Goal: Transaction & Acquisition: Purchase product/service

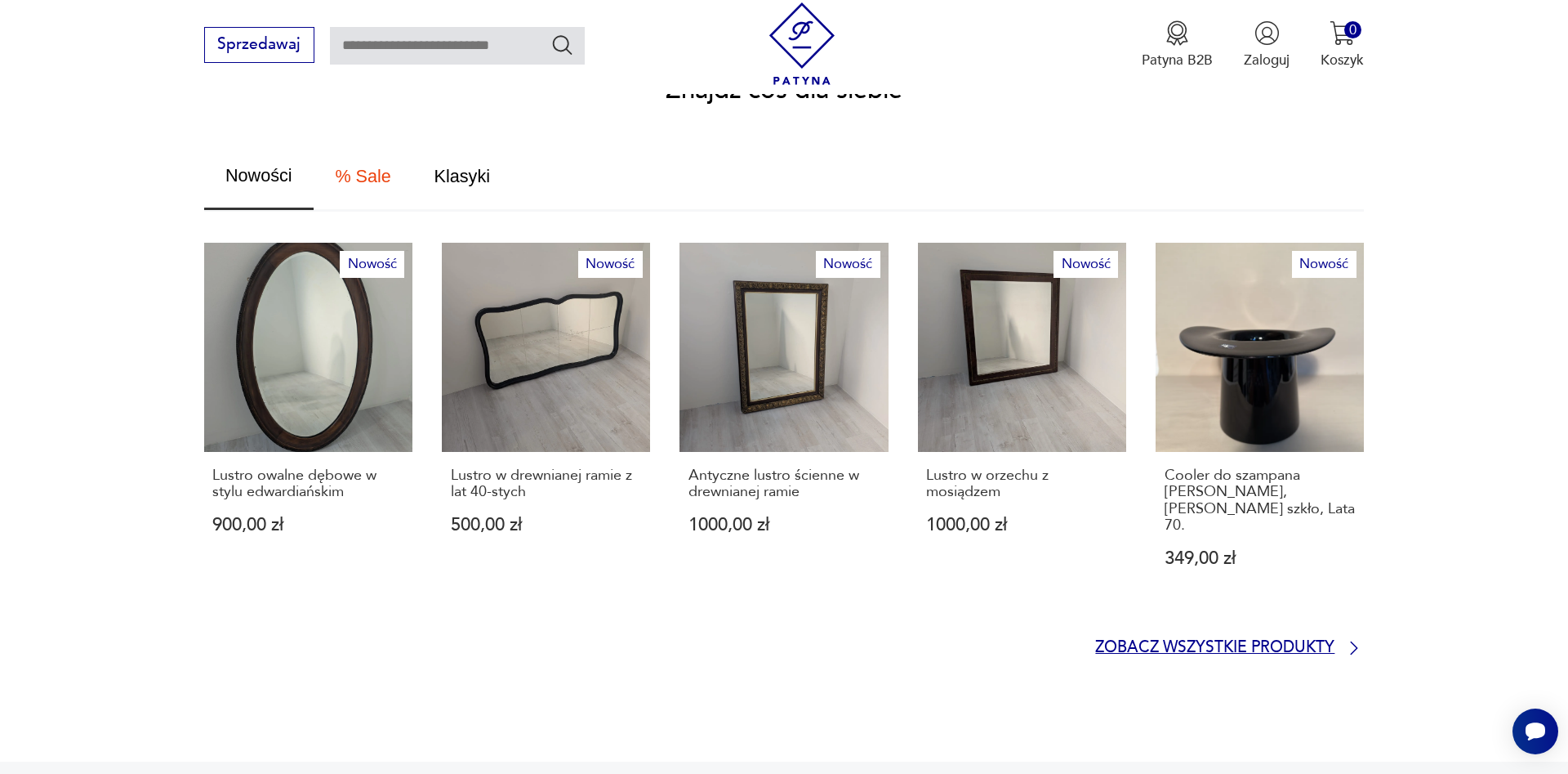
click at [1165, 641] on p "Zobacz wszystkie produkty" at bounding box center [1215, 647] width 239 height 13
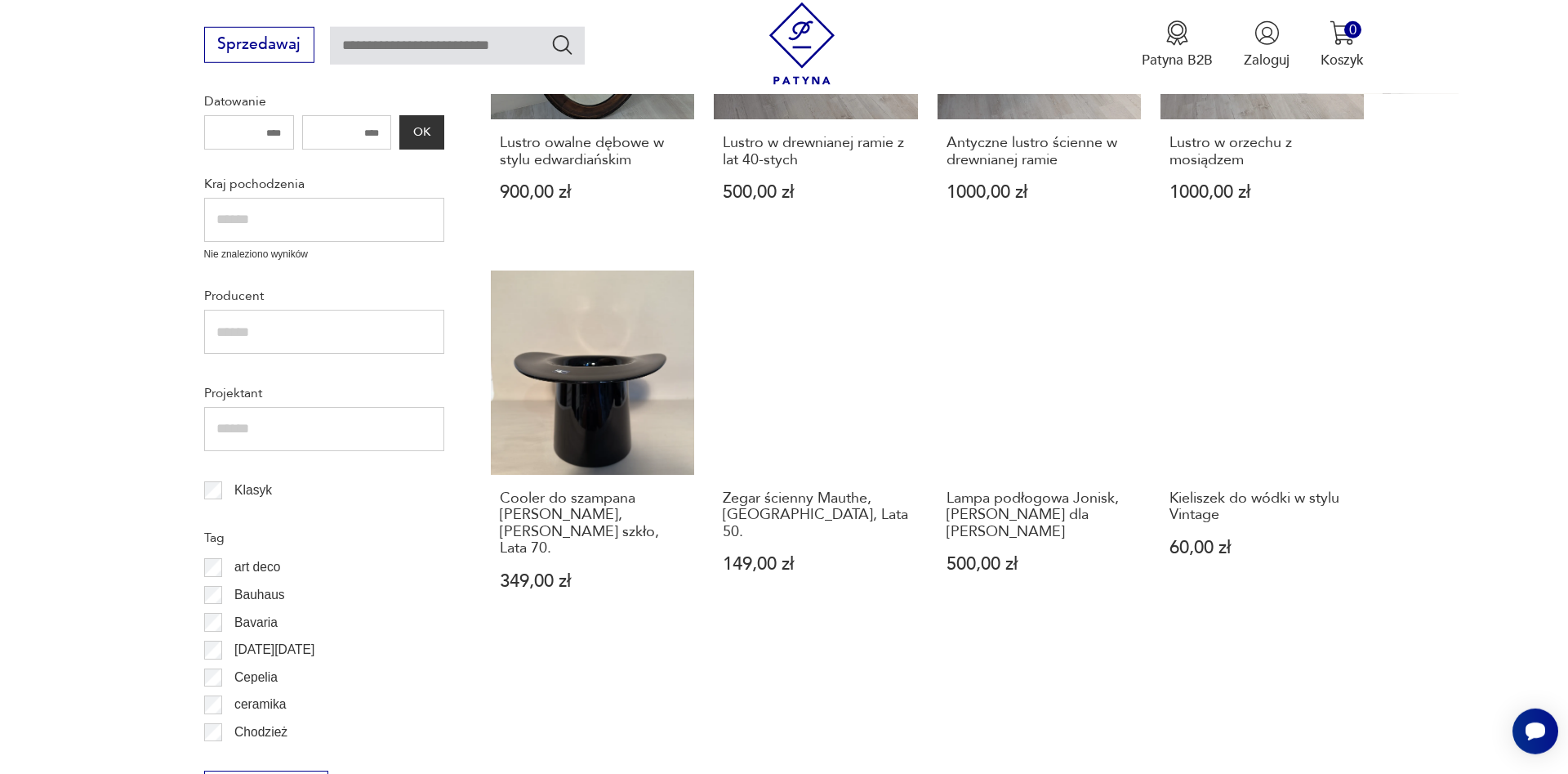
scroll to position [695, 0]
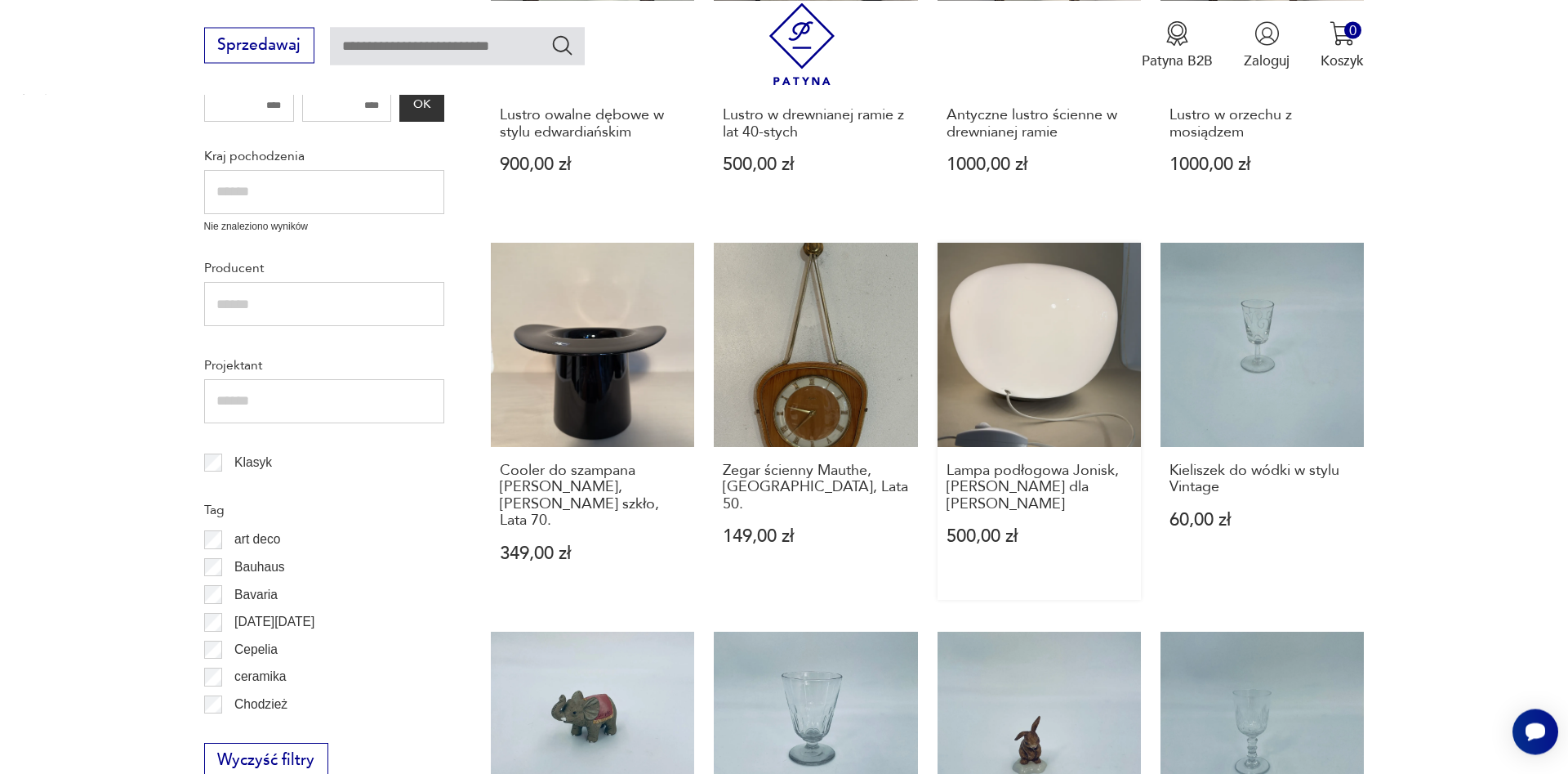
click at [999, 354] on link "Lampa podłogowa Jonisk, [PERSON_NAME] dla Ikea 500,00 zł" at bounding box center [1039, 421] width 203 height 357
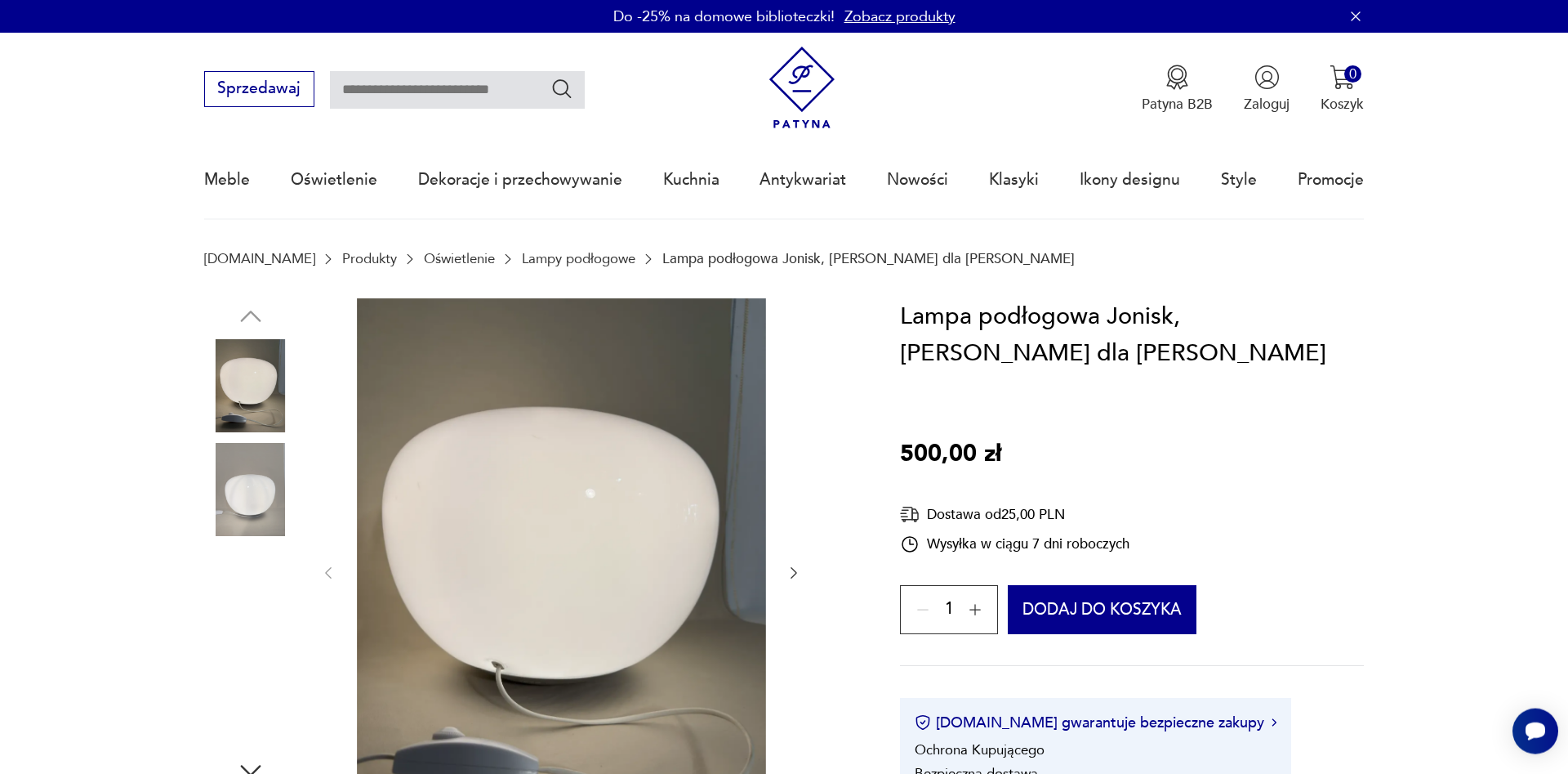
scroll to position [250, 0]
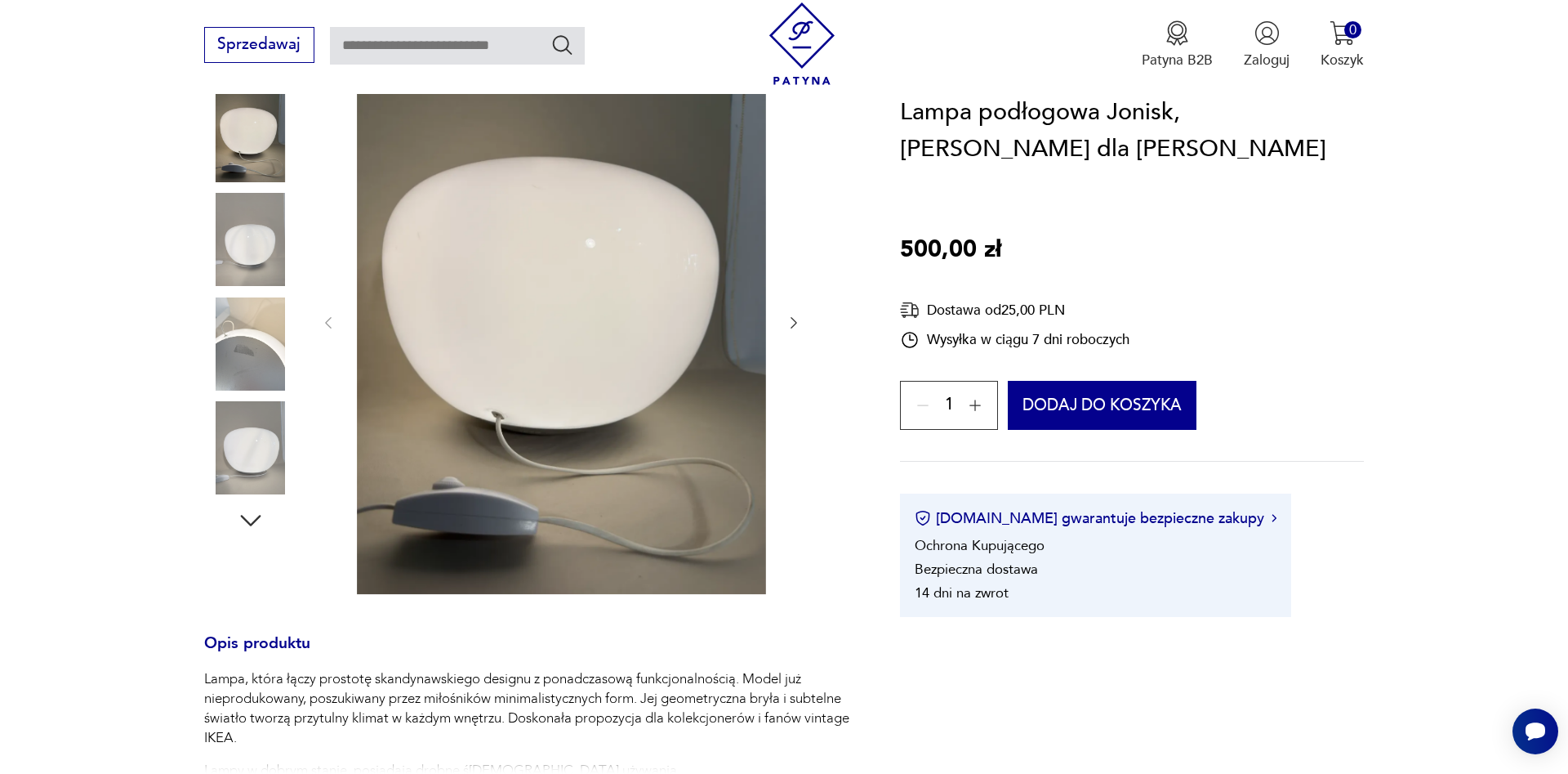
click at [250, 437] on img at bounding box center [250, 448] width 93 height 93
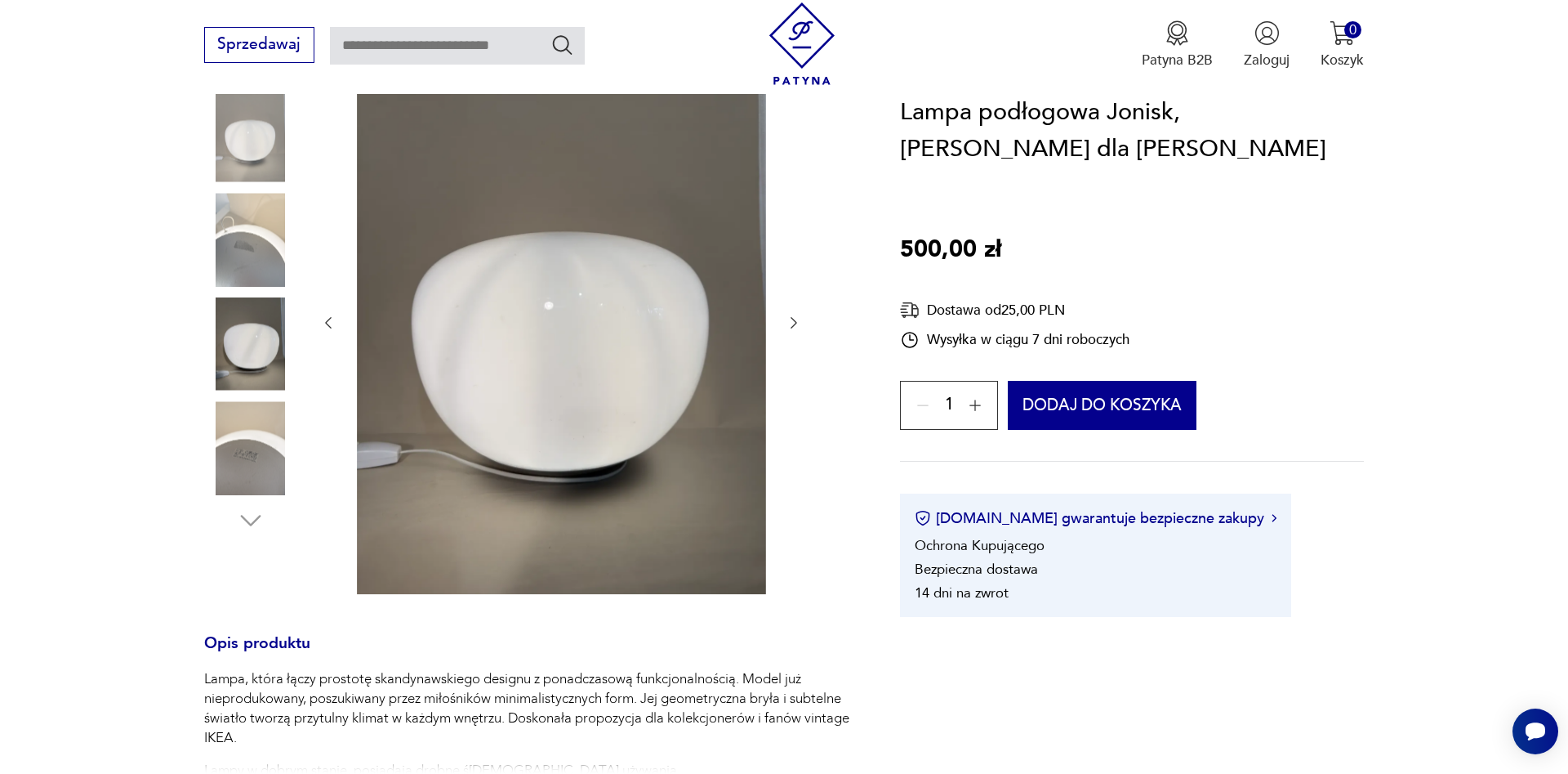
scroll to position [584, 0]
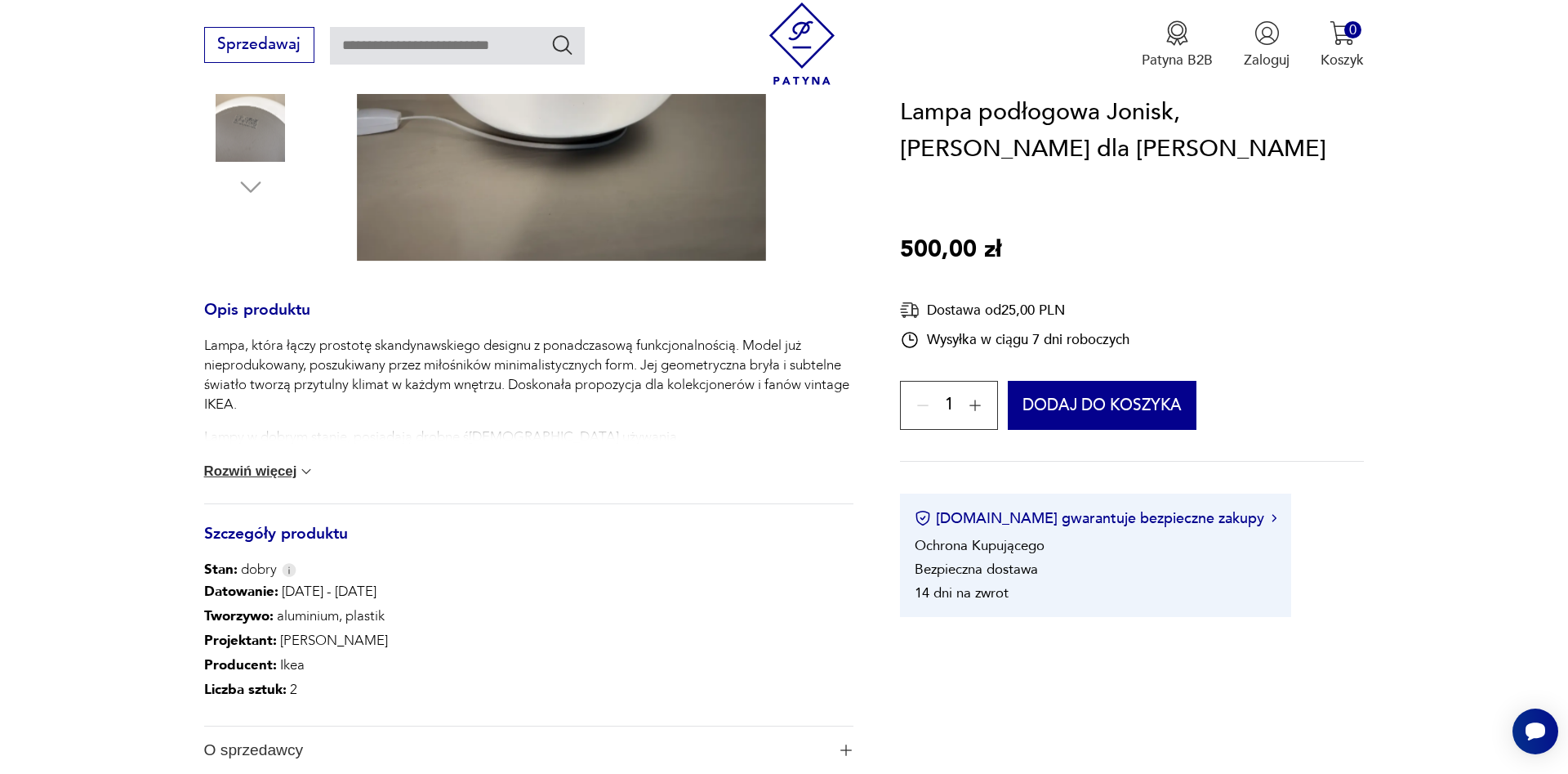
click at [259, 476] on button "Rozwiń więcej" at bounding box center [259, 471] width 111 height 17
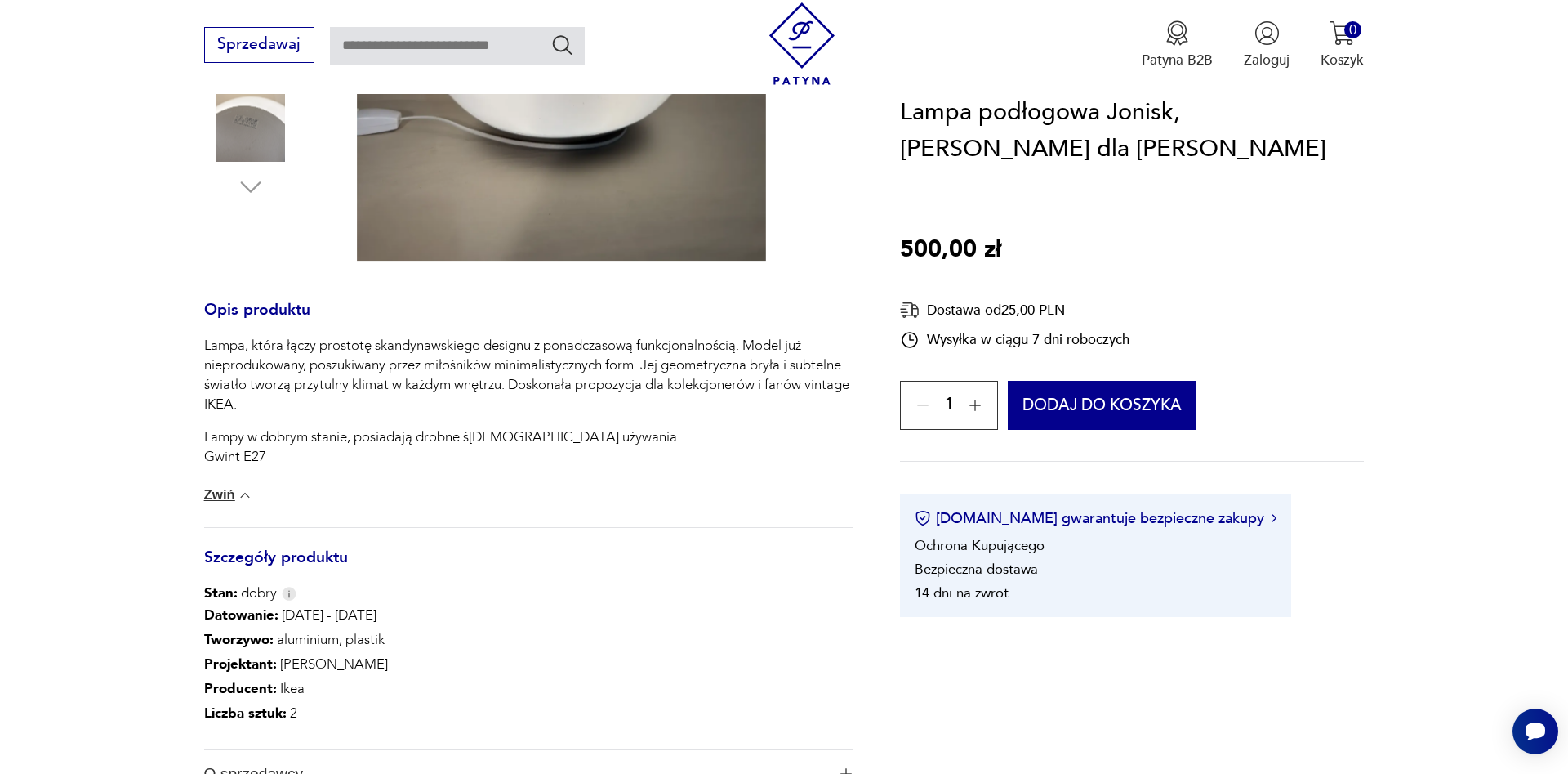
scroll to position [167, 0]
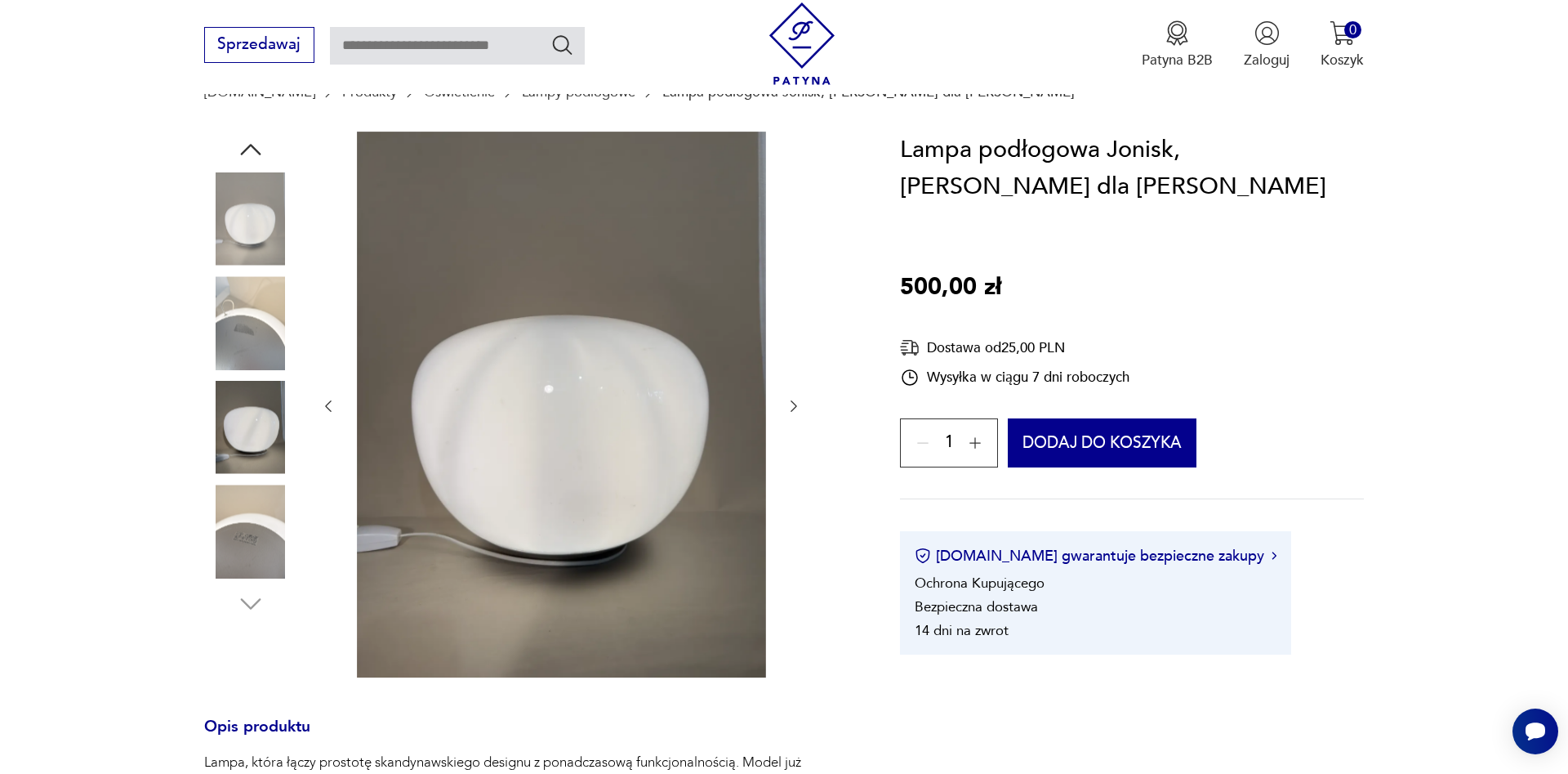
click at [242, 408] on img at bounding box center [250, 427] width 93 height 93
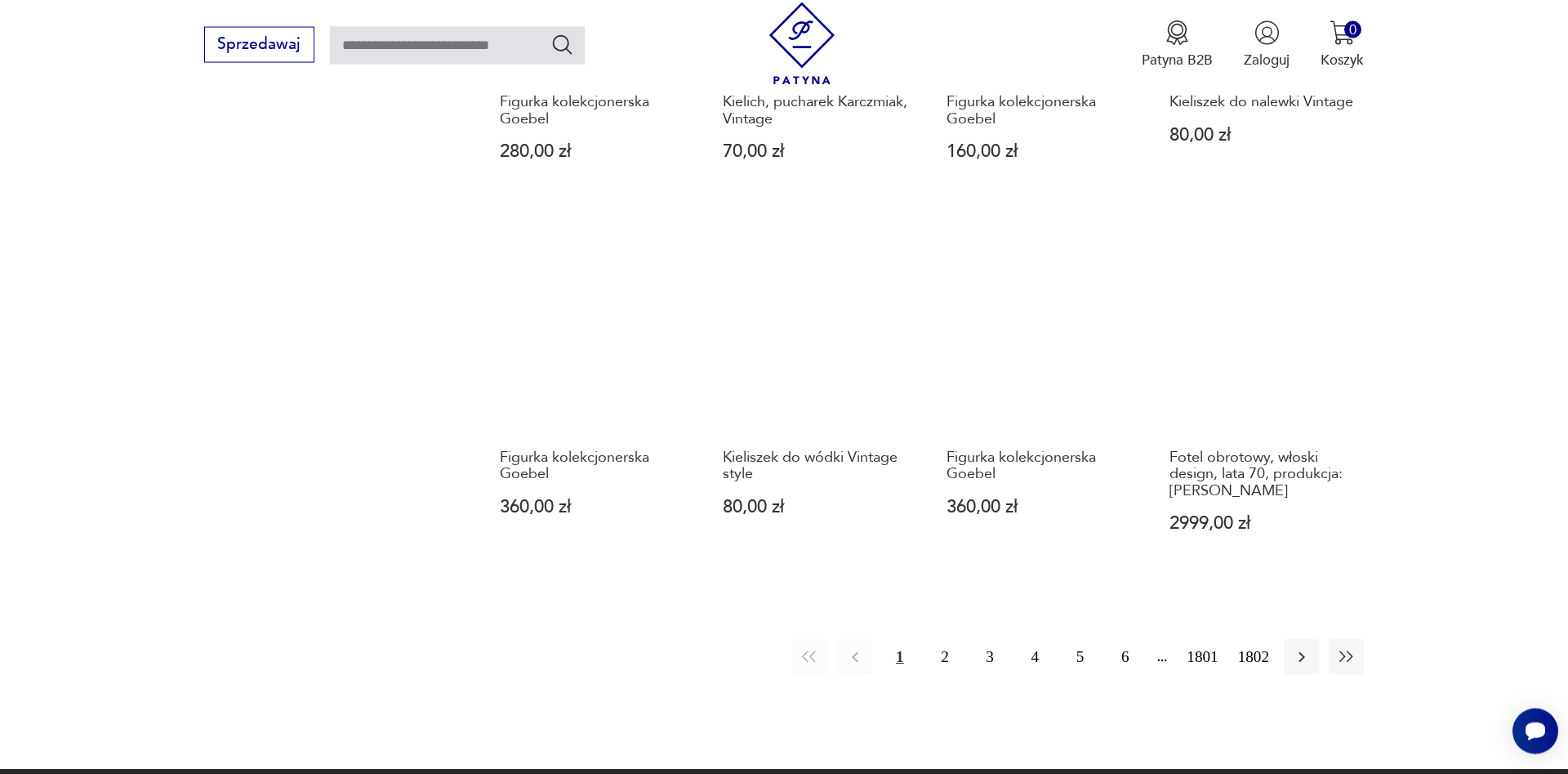
scroll to position [1524, 0]
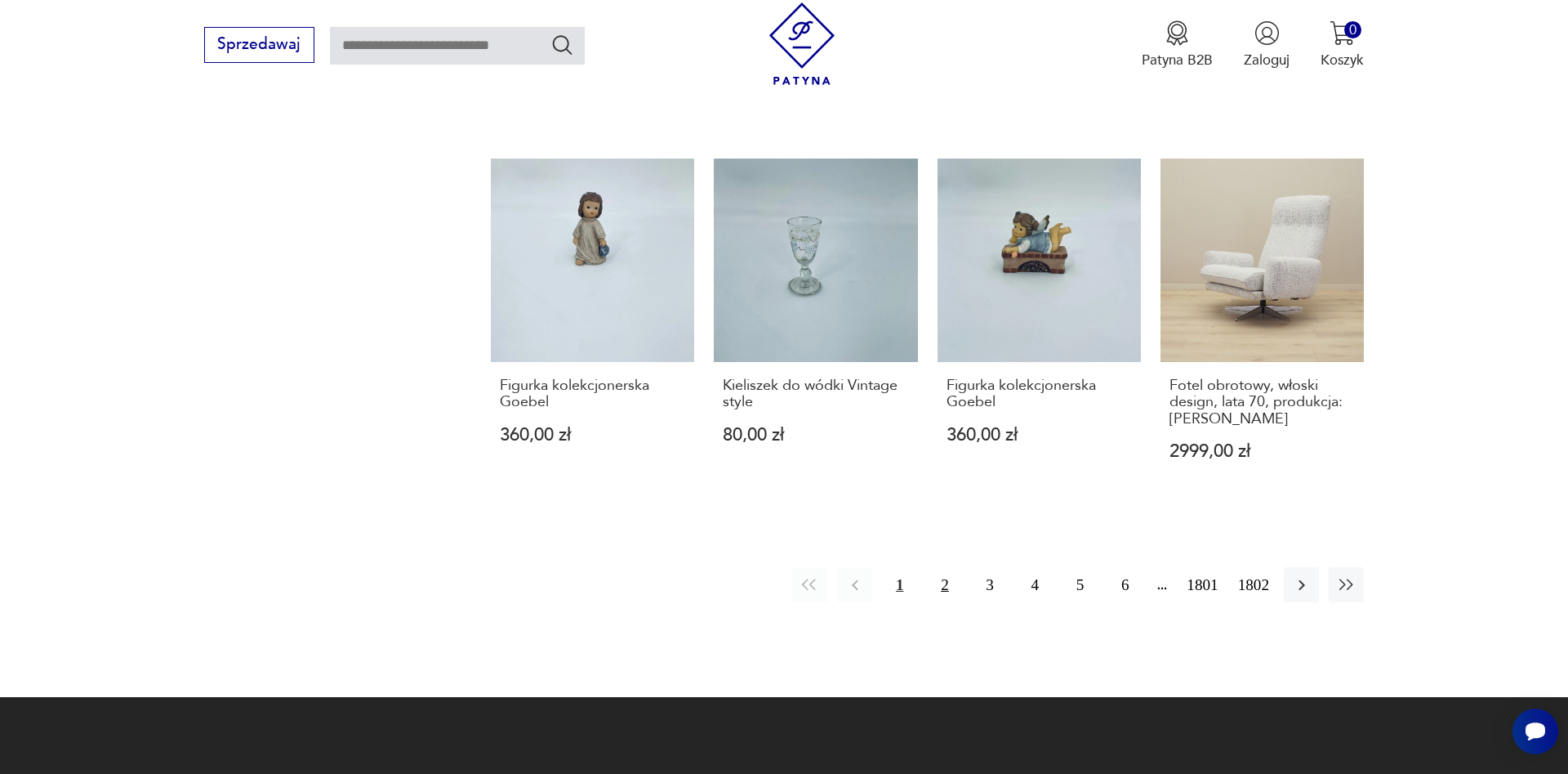
click at [938, 568] on button "2" at bounding box center [944, 585] width 35 height 35
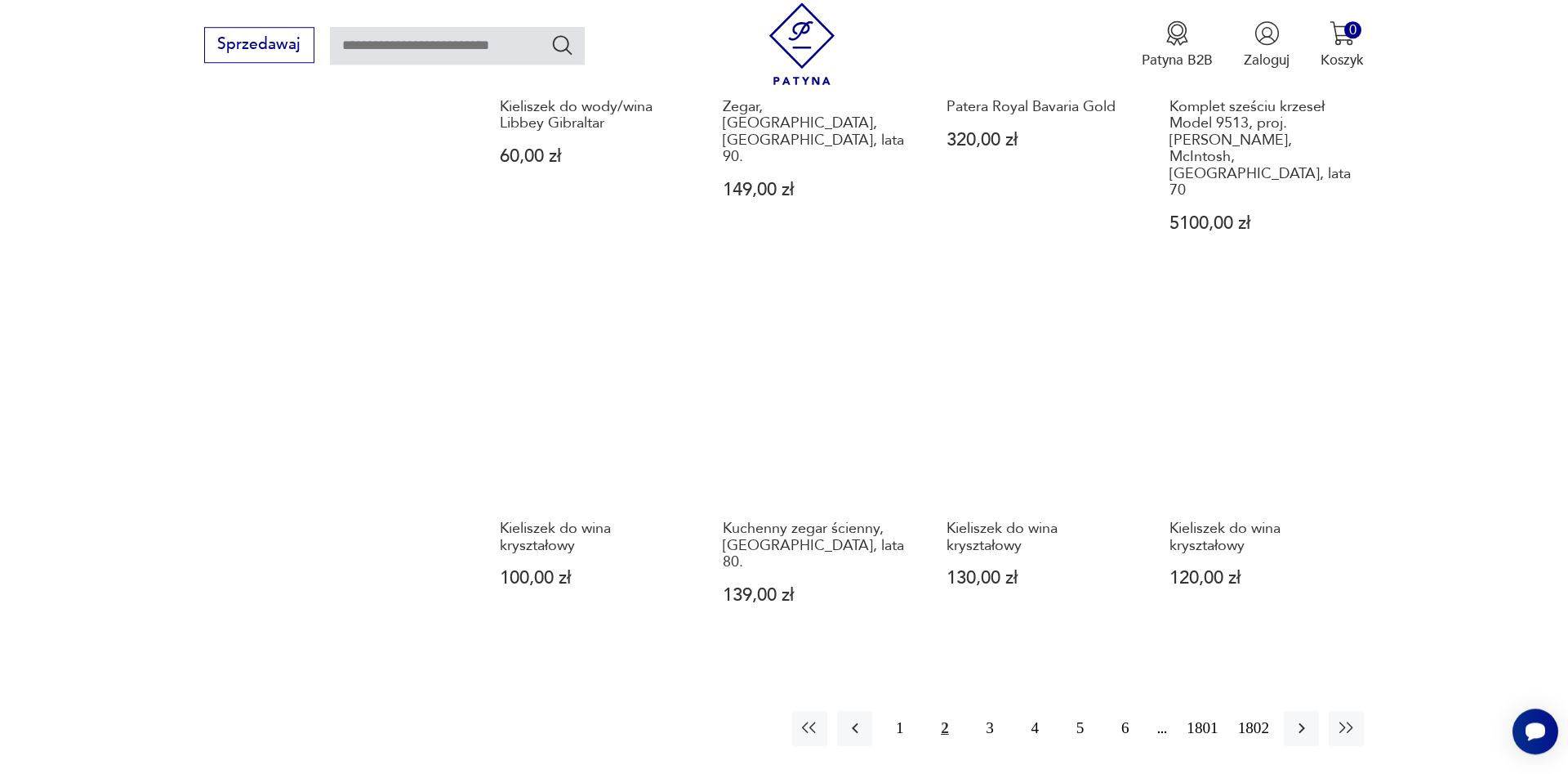
scroll to position [1444, 0]
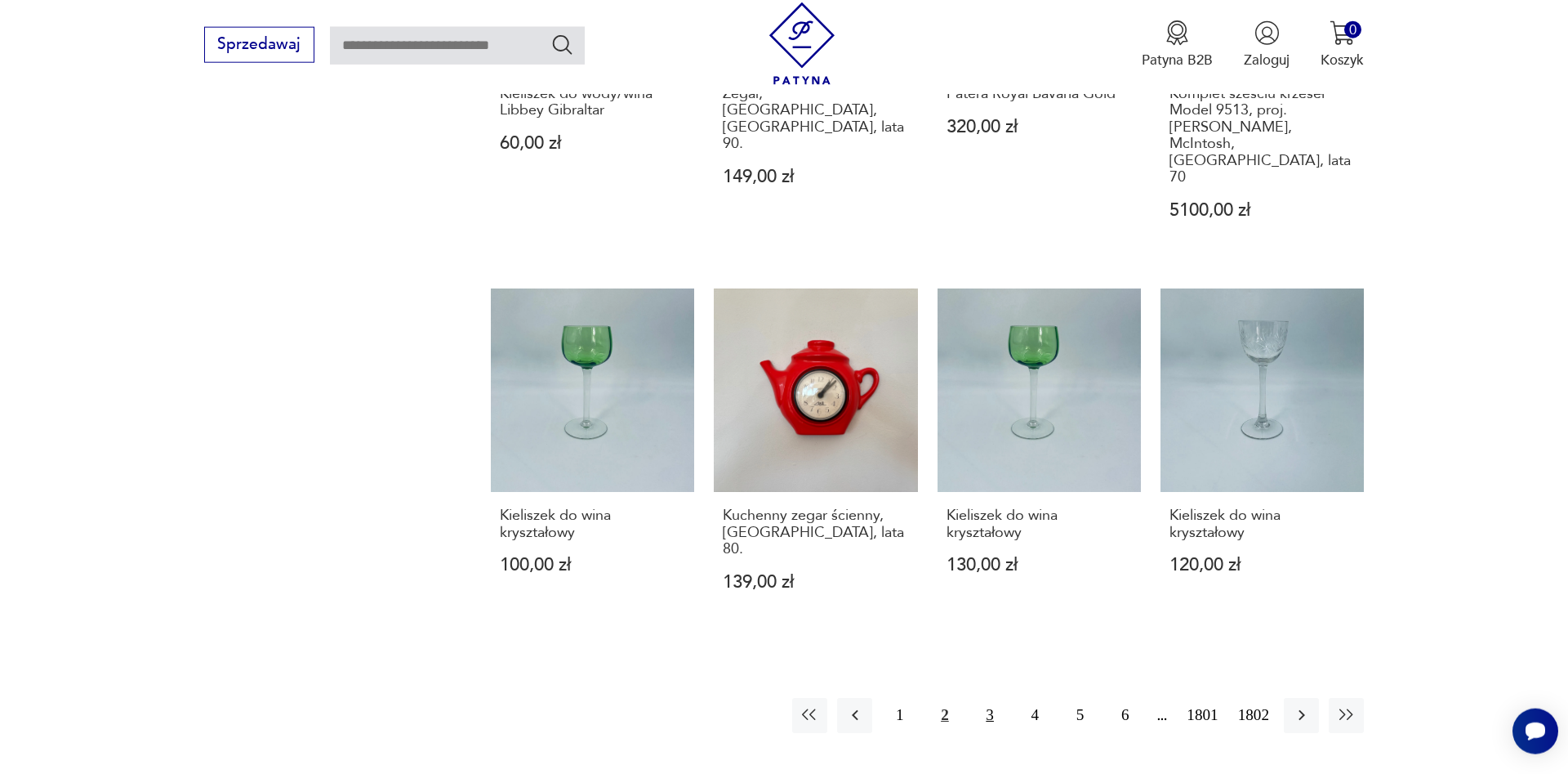
click at [982, 698] on button "3" at bounding box center [990, 716] width 35 height 35
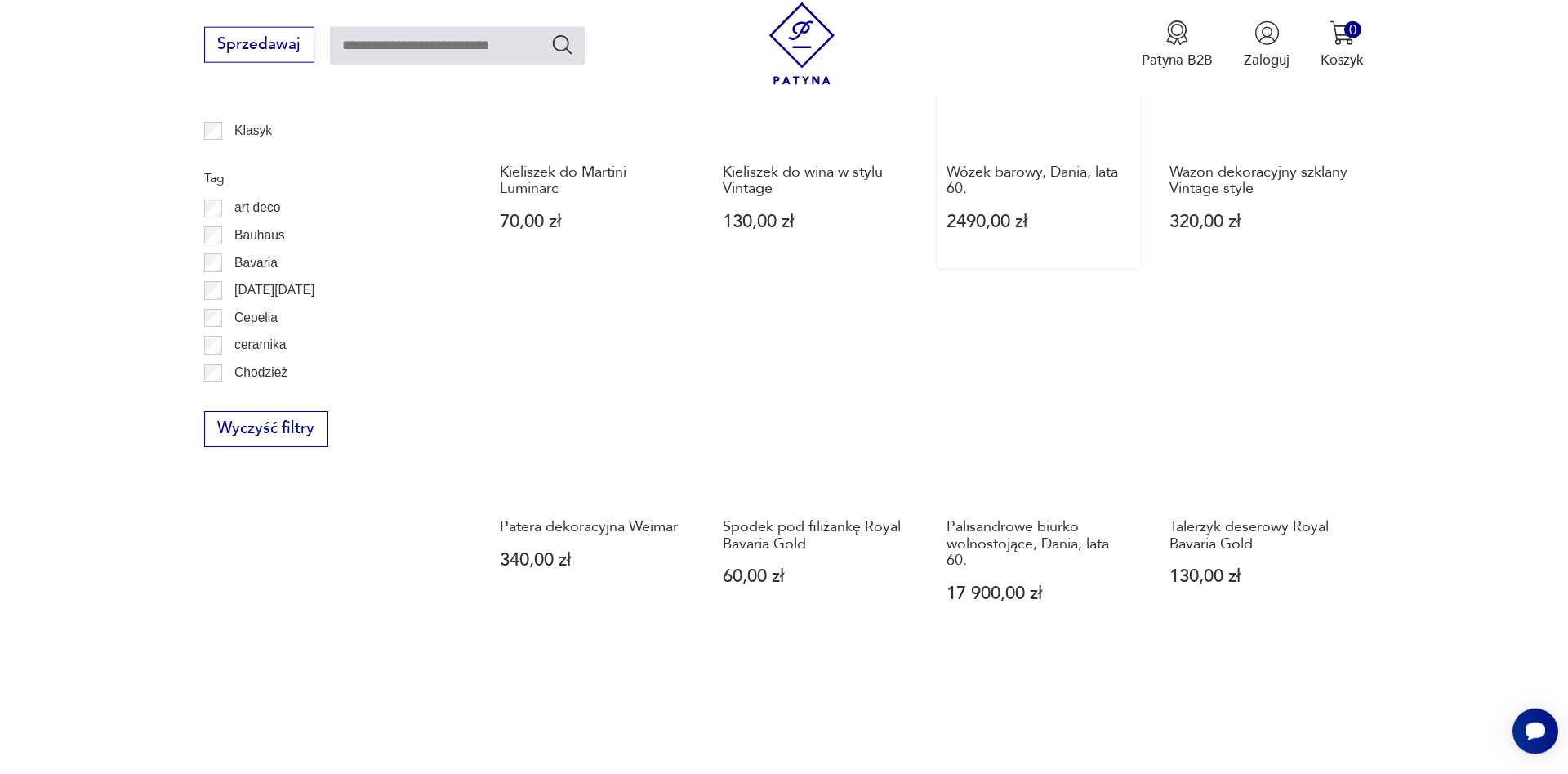
scroll to position [1444, 0]
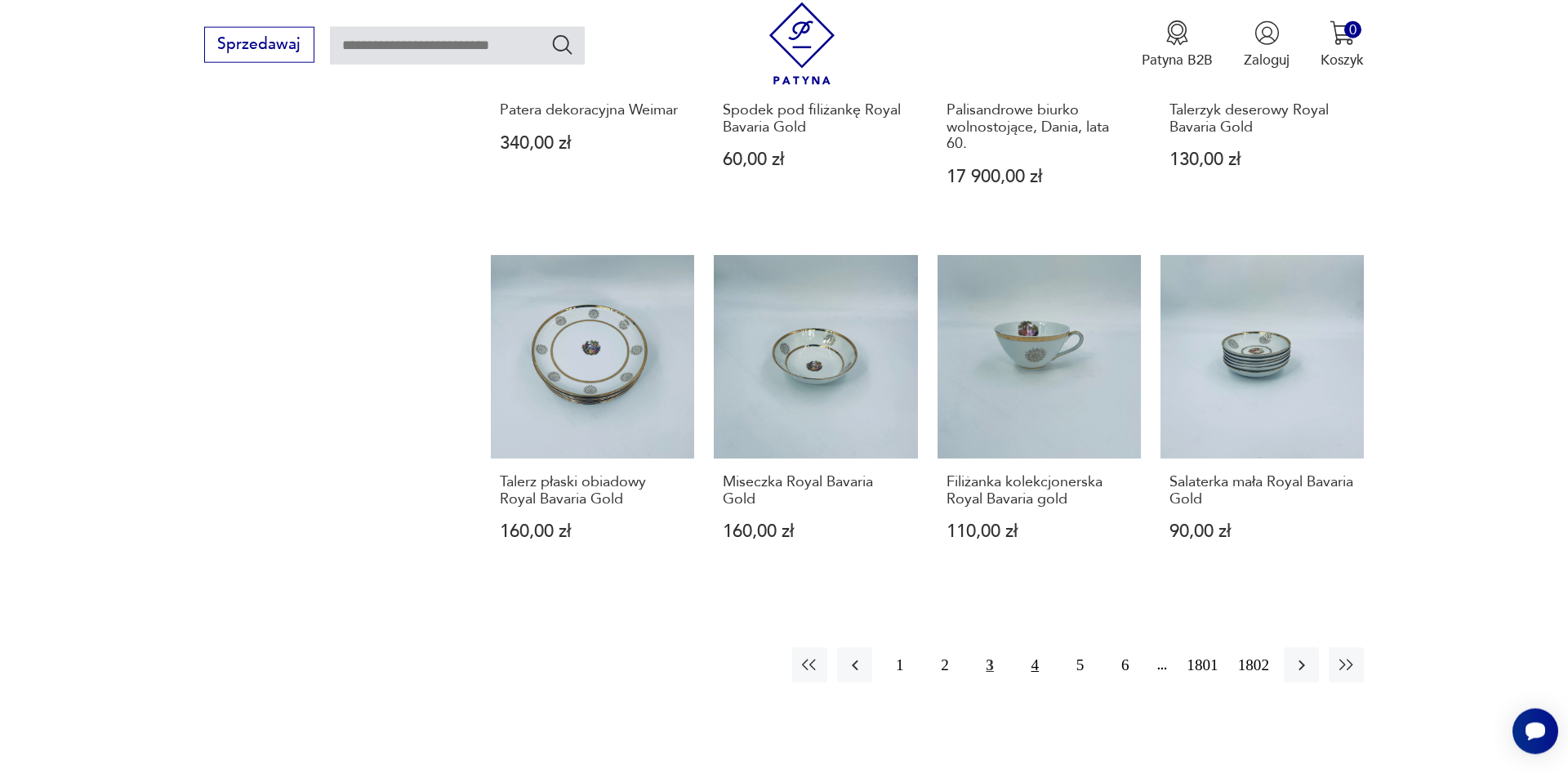
click at [1032, 674] on button "4" at bounding box center [1035, 665] width 35 height 35
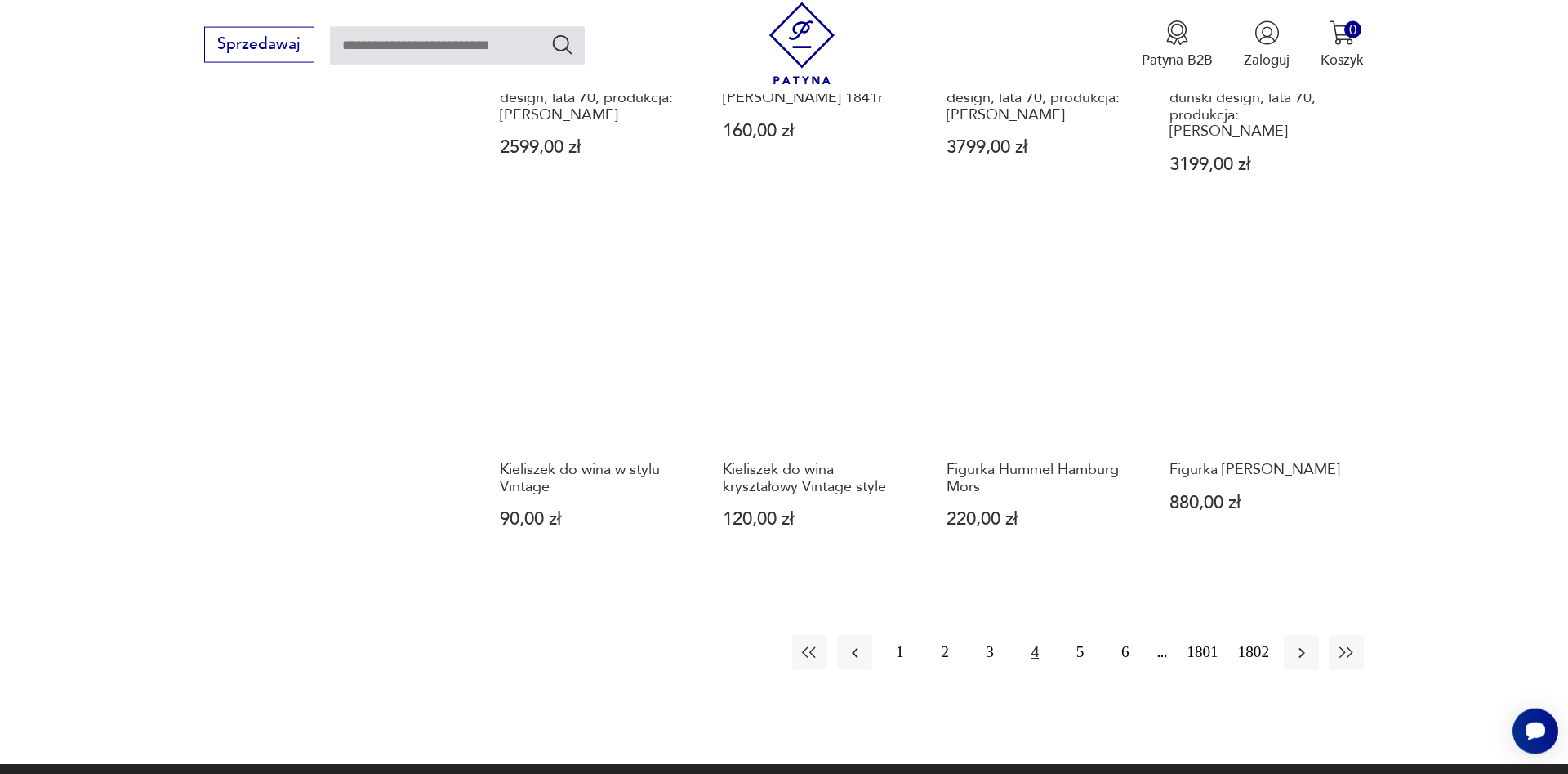
scroll to position [1527, 0]
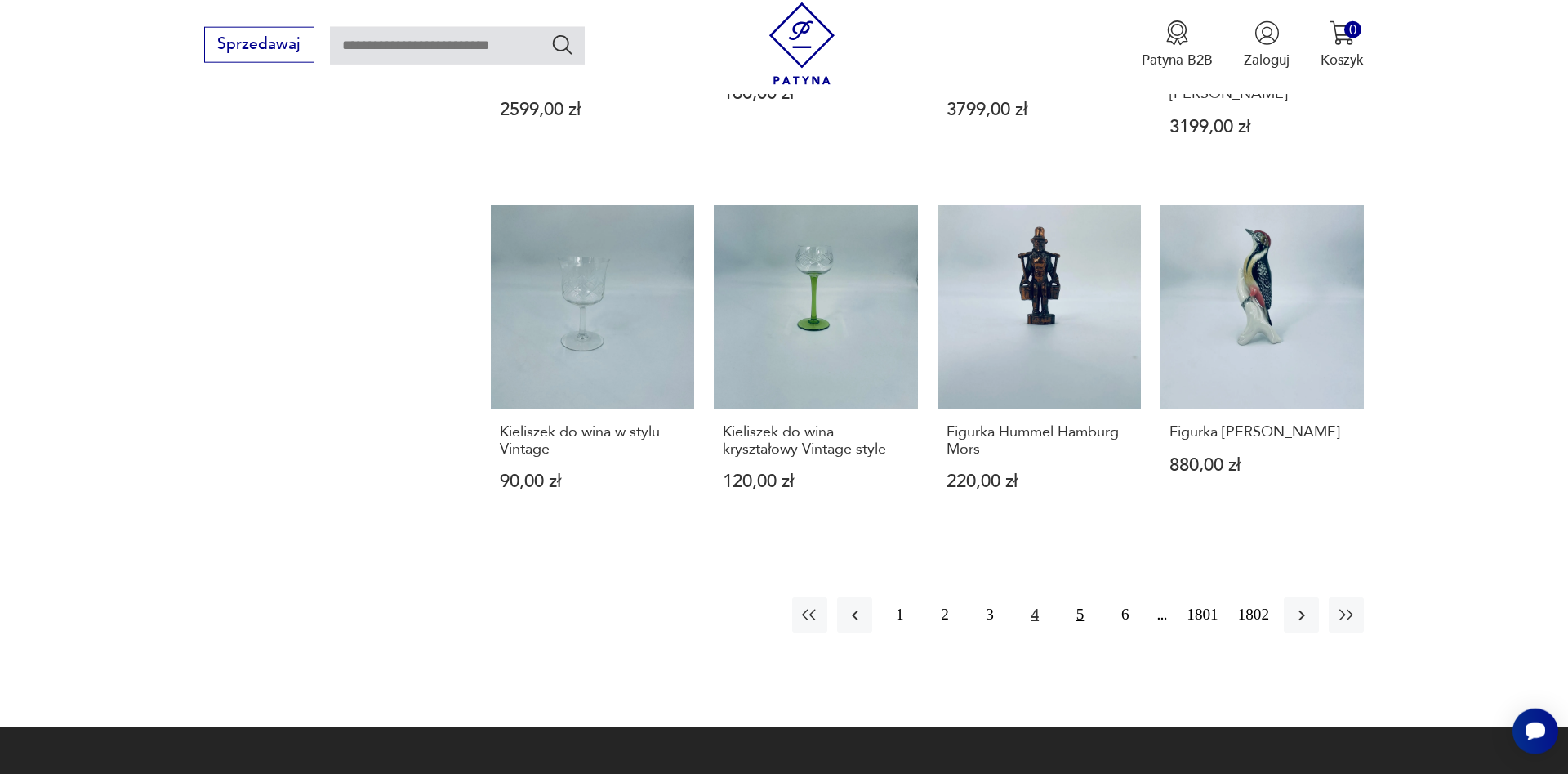
click at [1074, 598] on button "5" at bounding box center [1081, 615] width 35 height 35
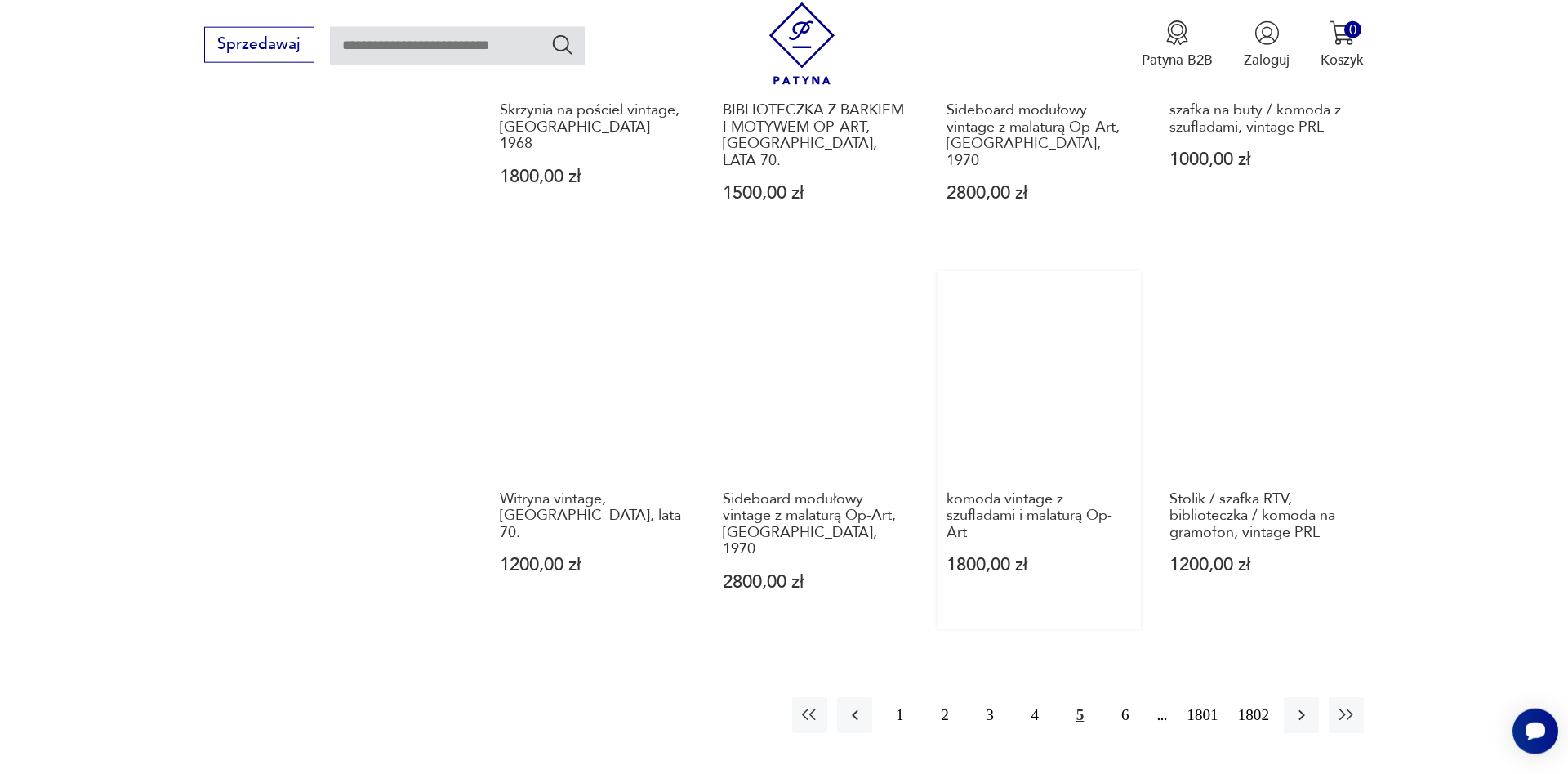
scroll to position [1695, 0]
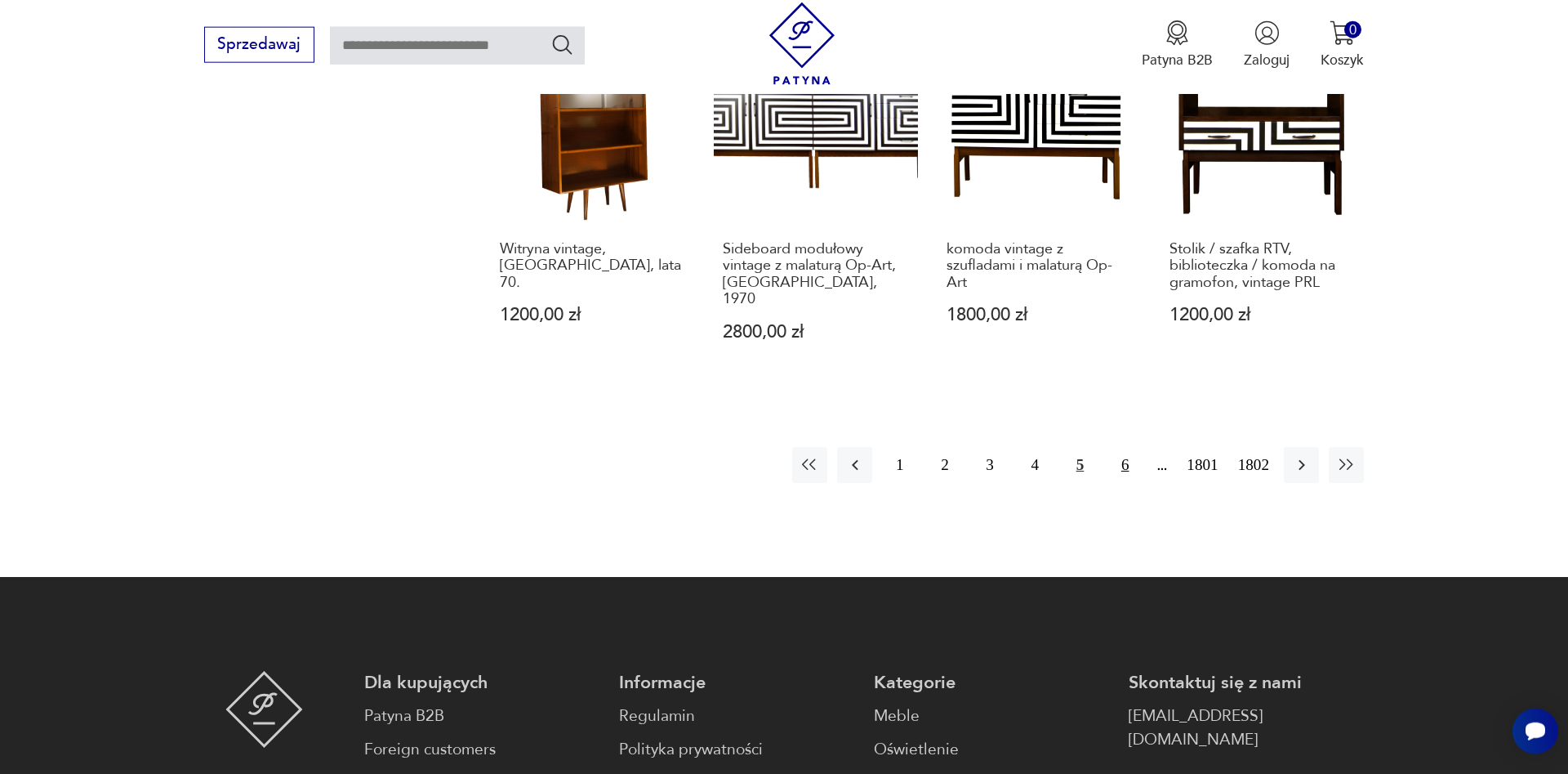
click at [1129, 447] on button "6" at bounding box center [1125, 464] width 35 height 35
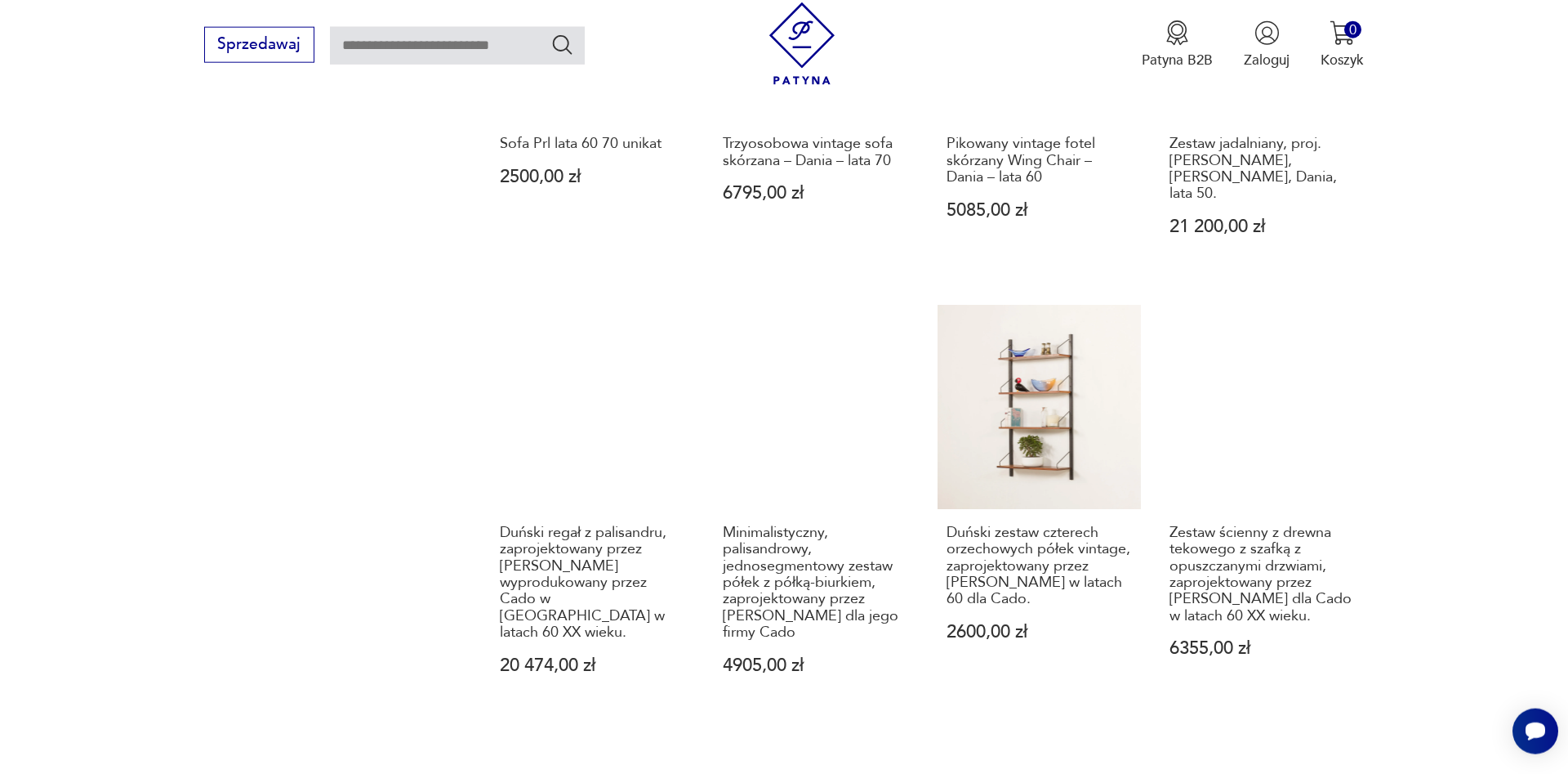
scroll to position [1777, 0]
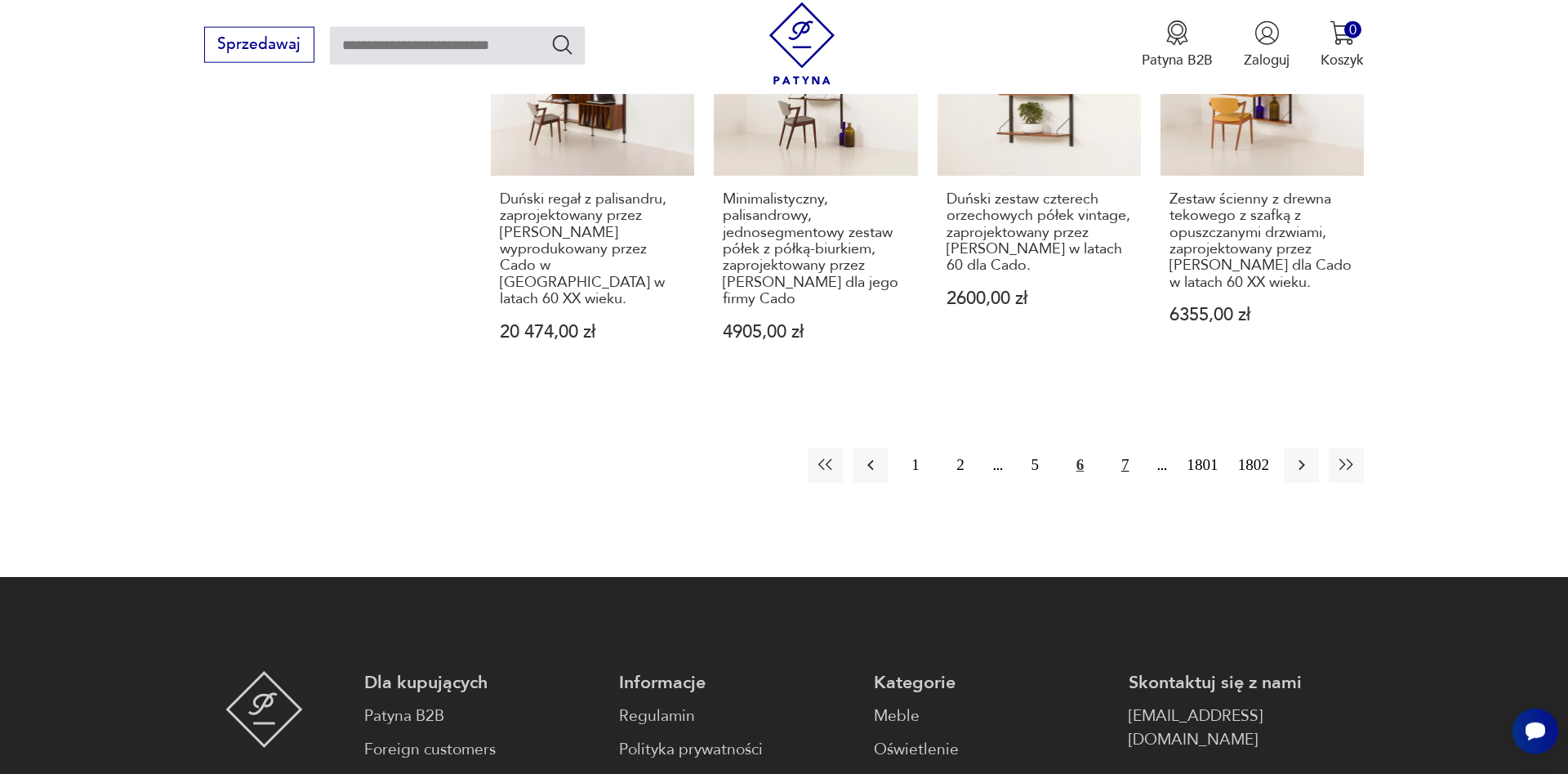
click at [1120, 448] on button "7" at bounding box center [1125, 465] width 35 height 35
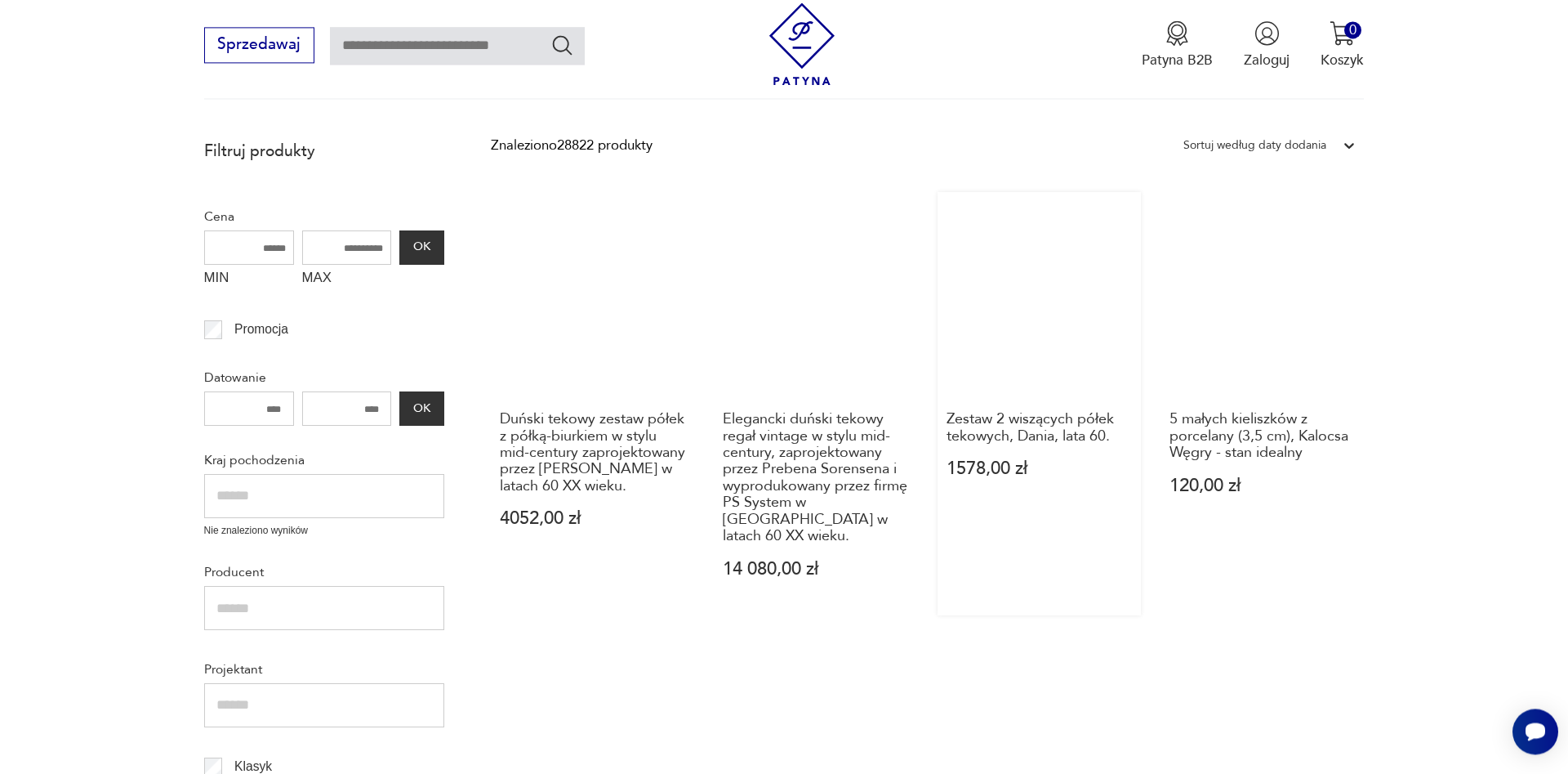
scroll to position [360, 0]
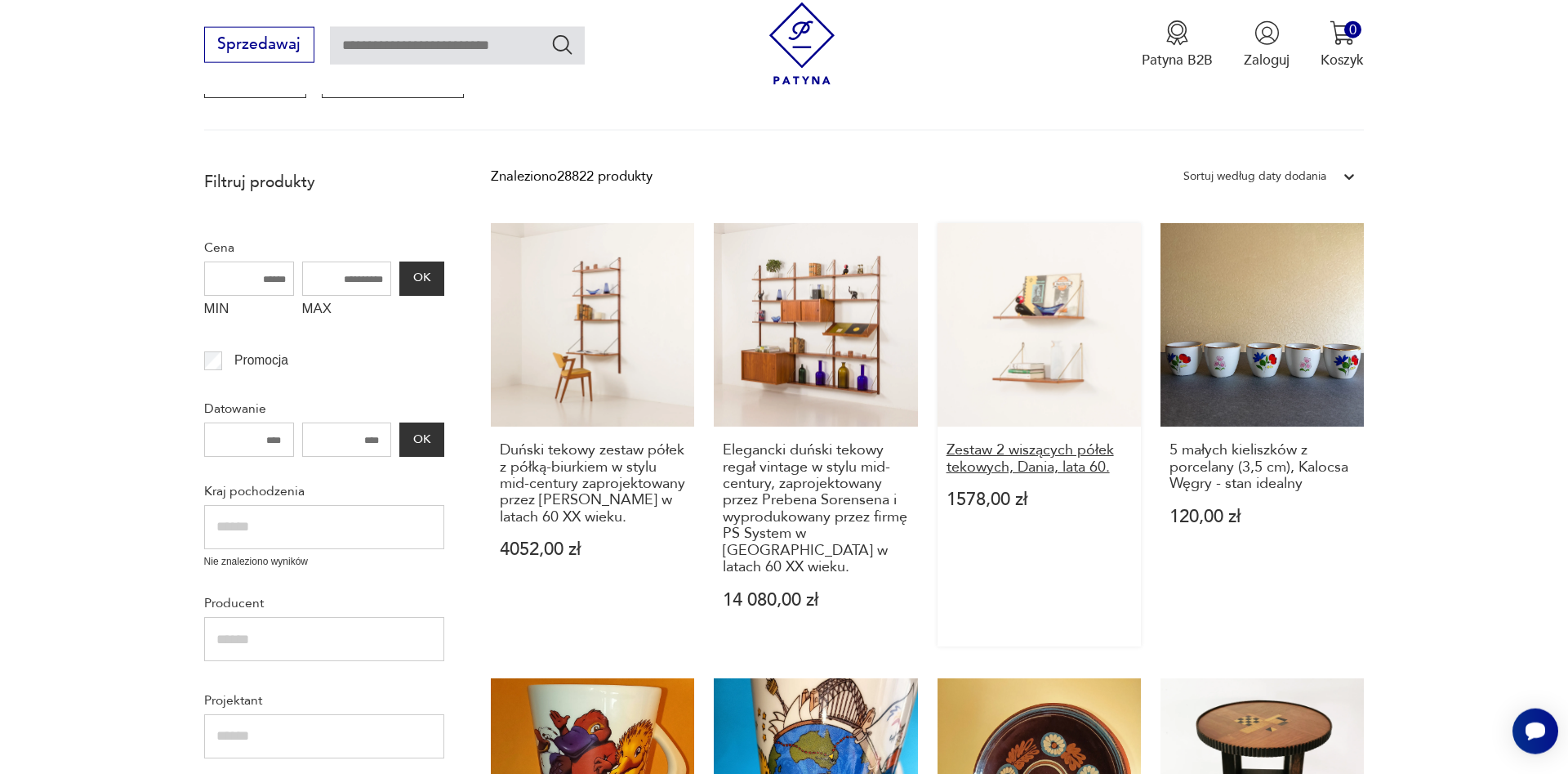
click at [1018, 457] on h3 "Zestaw 2 wiszących półek tekowych, Dania, lata 60." at bounding box center [1040, 459] width 187 height 33
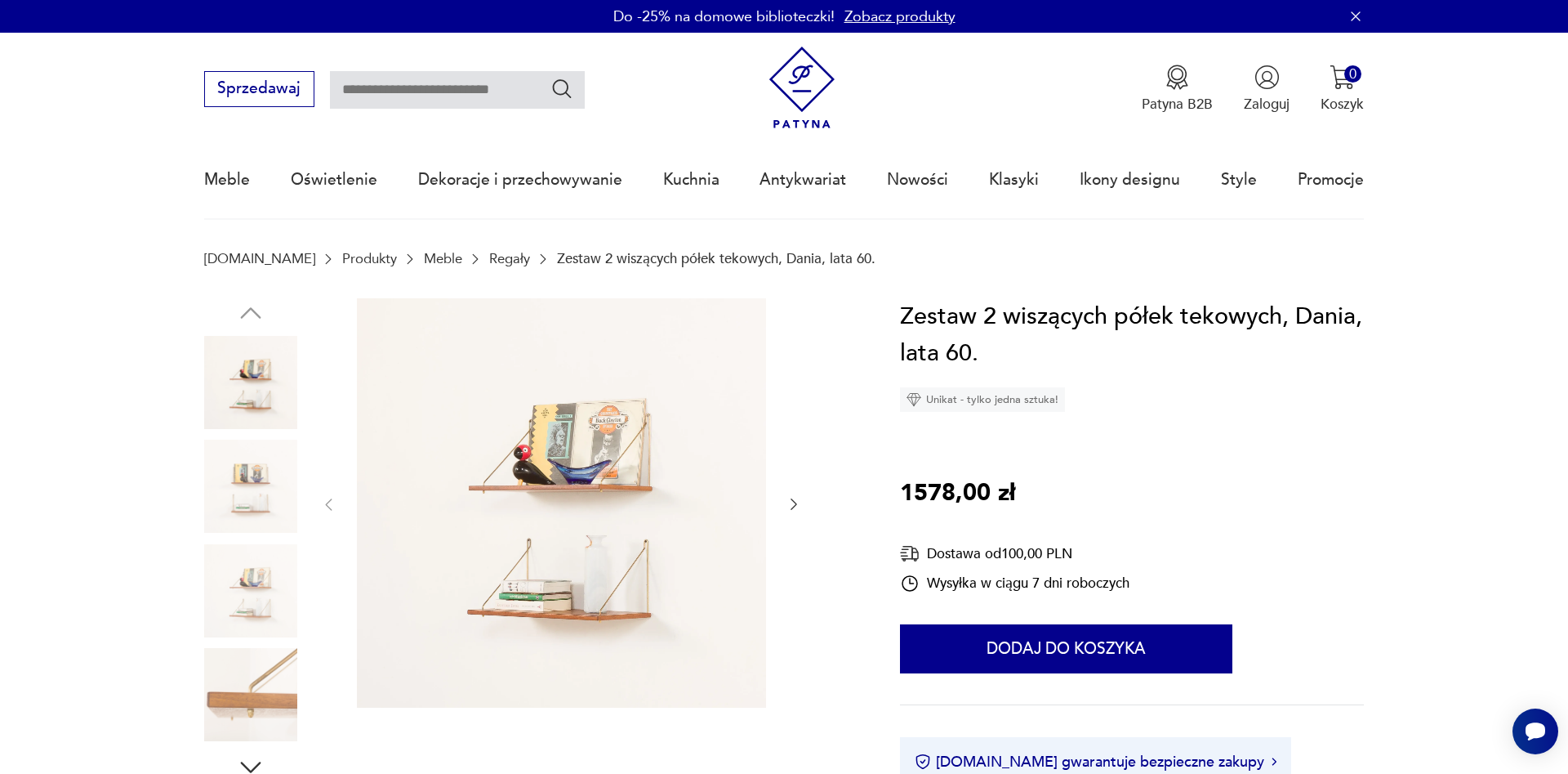
click at [797, 507] on icon "button" at bounding box center [794, 504] width 17 height 17
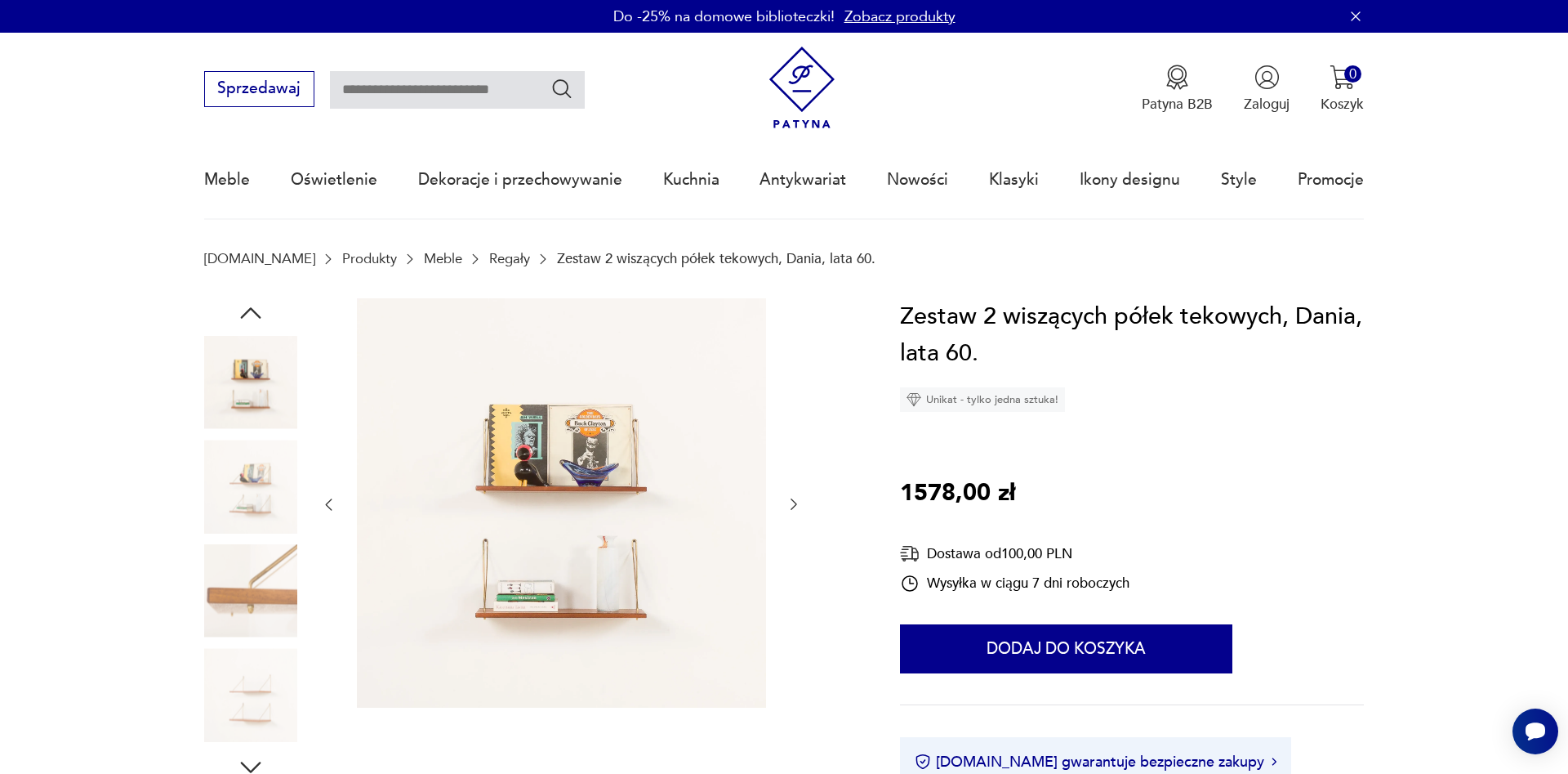
click at [797, 507] on icon "button" at bounding box center [794, 504] width 17 height 17
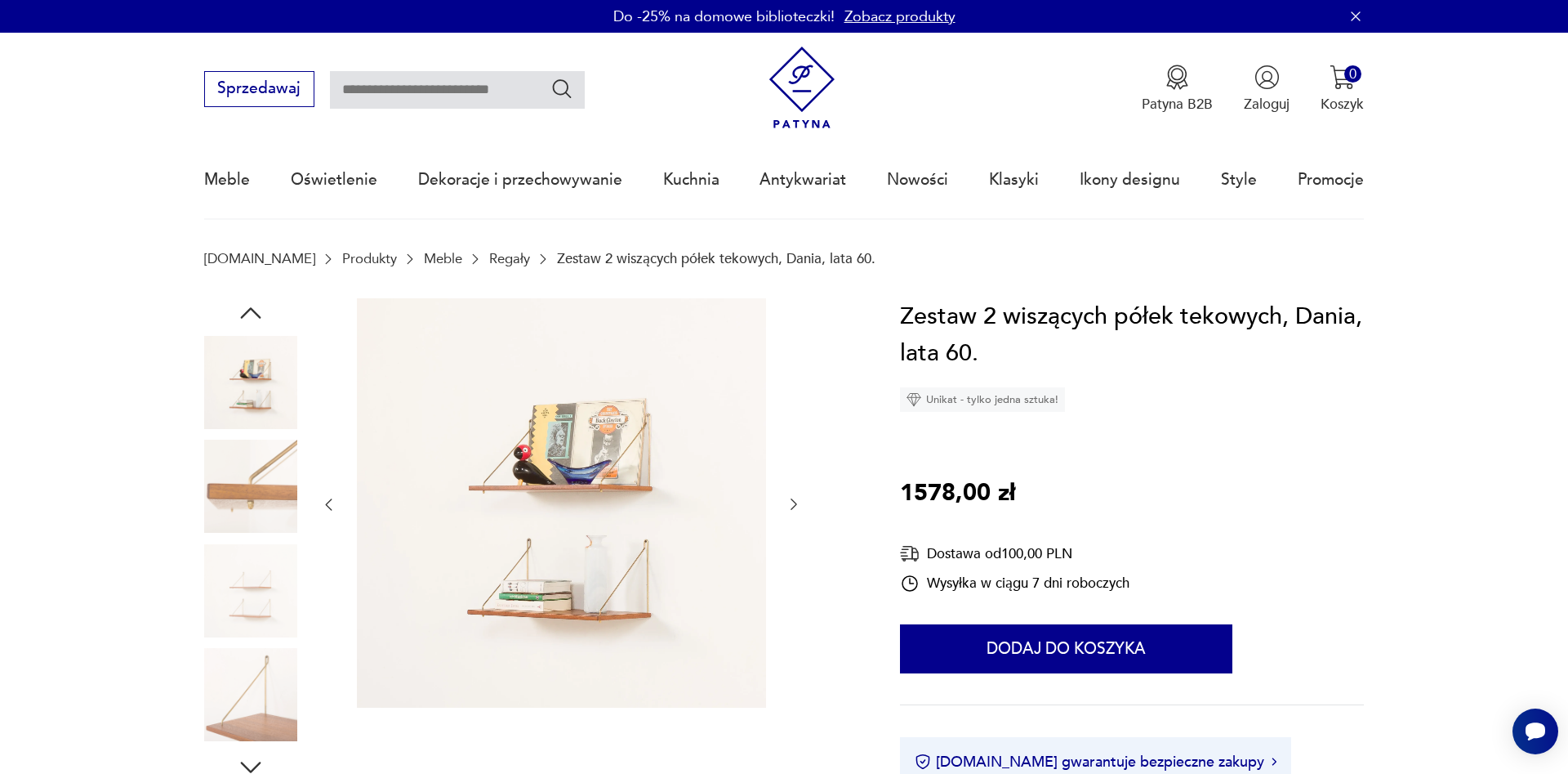
click at [797, 507] on icon "button" at bounding box center [794, 504] width 17 height 17
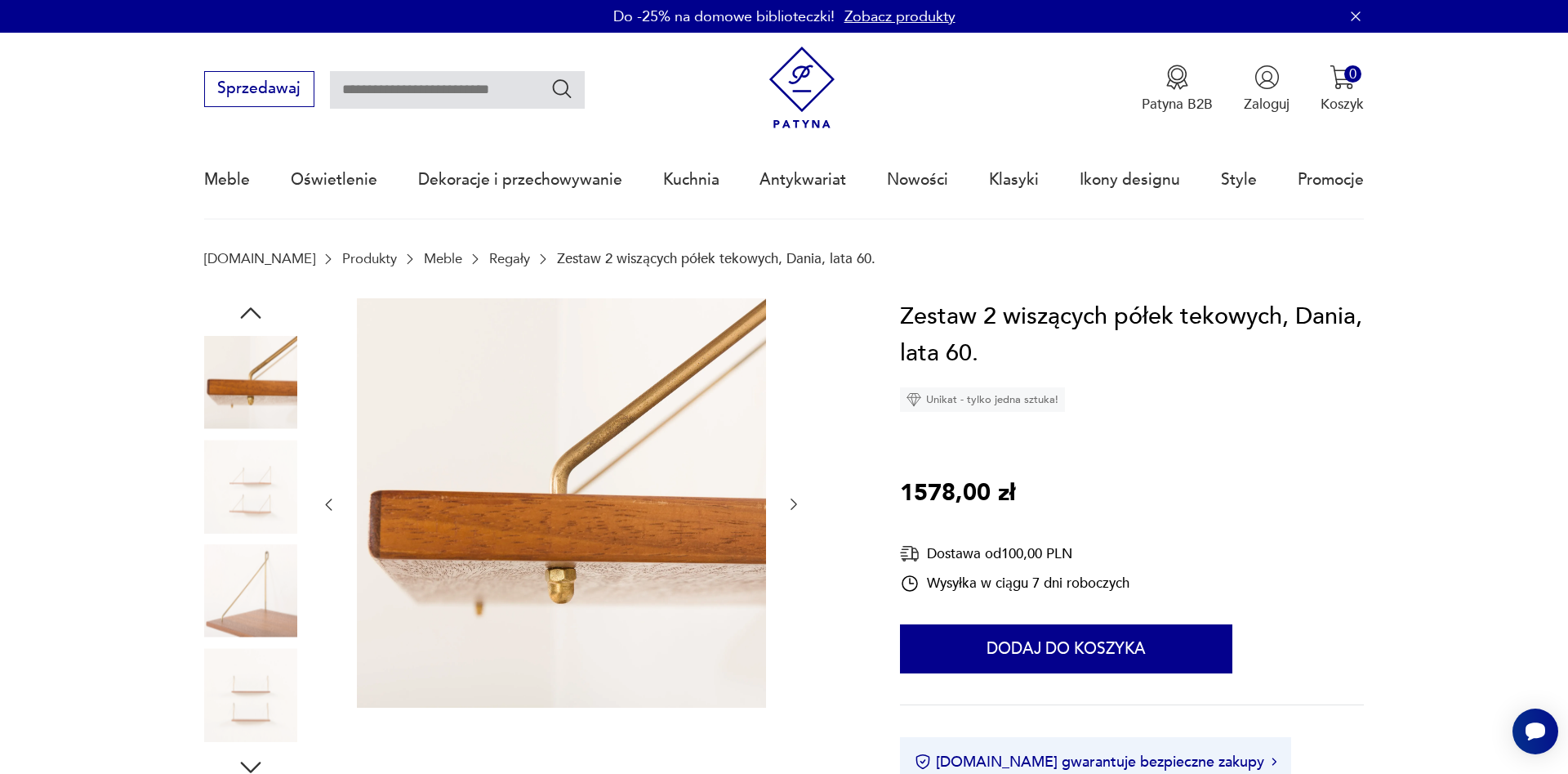
click at [797, 507] on icon "button" at bounding box center [794, 504] width 17 height 17
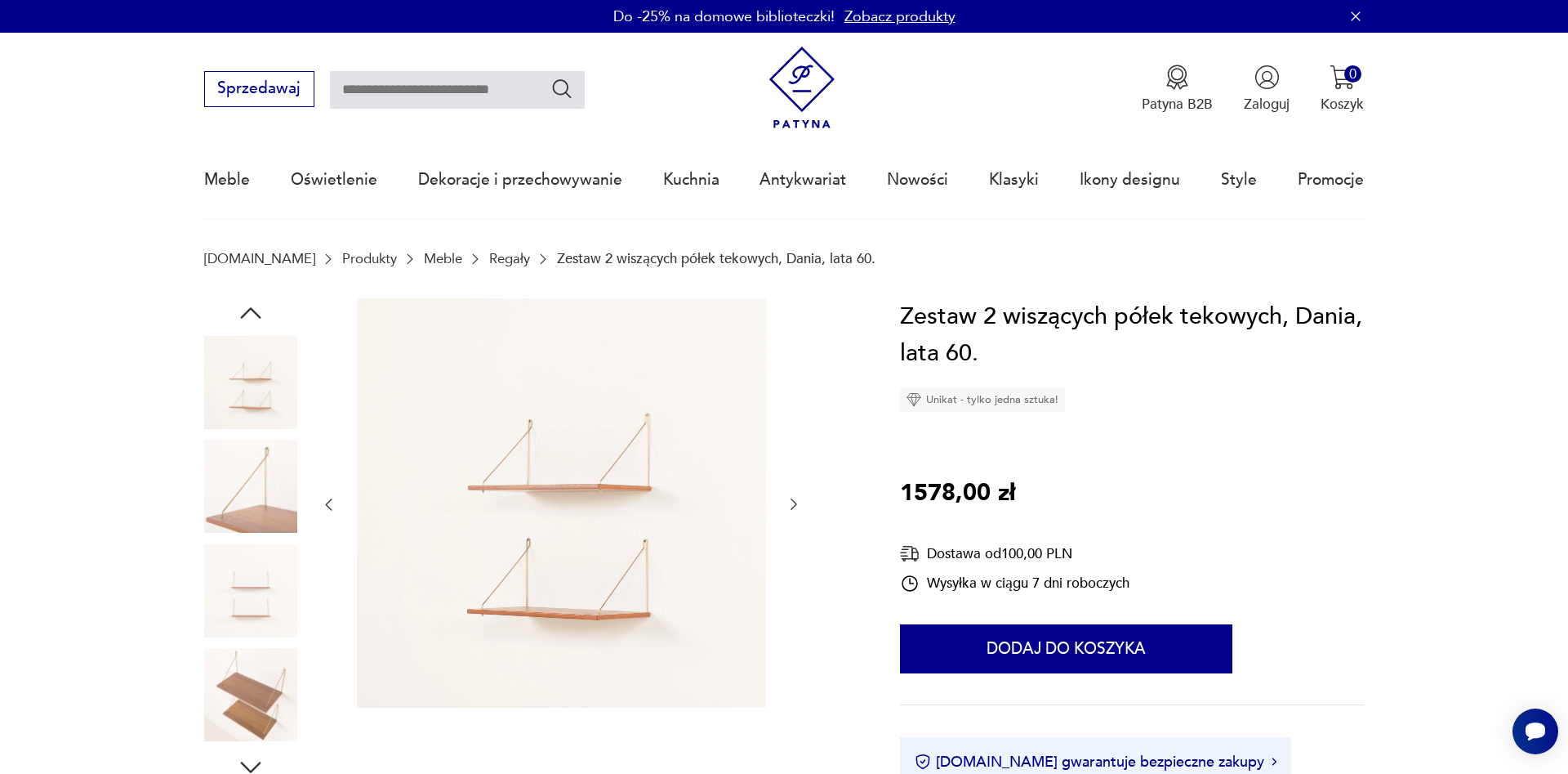
click at [797, 507] on icon "button" at bounding box center [794, 504] width 17 height 17
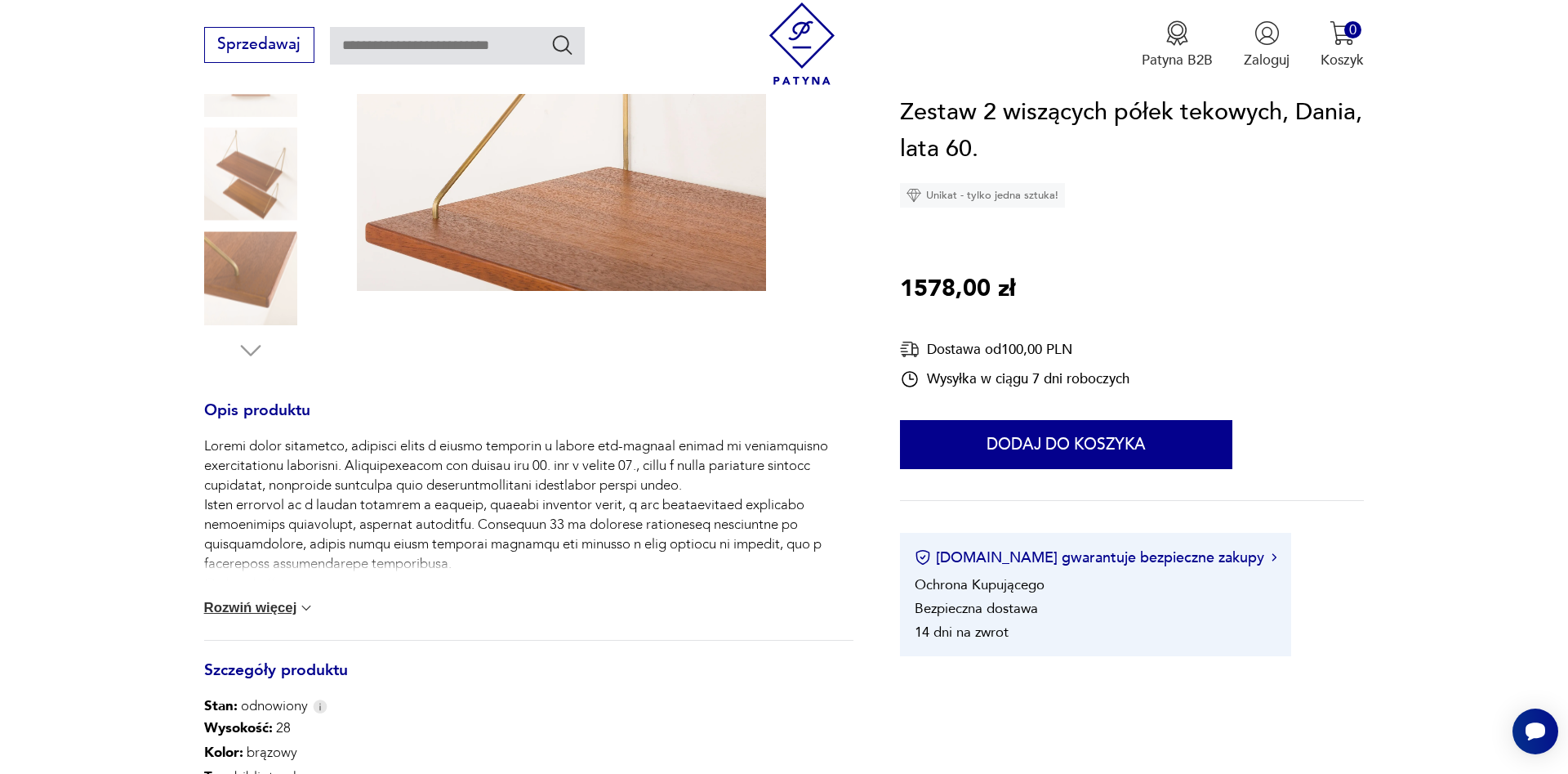
scroll to position [750, 0]
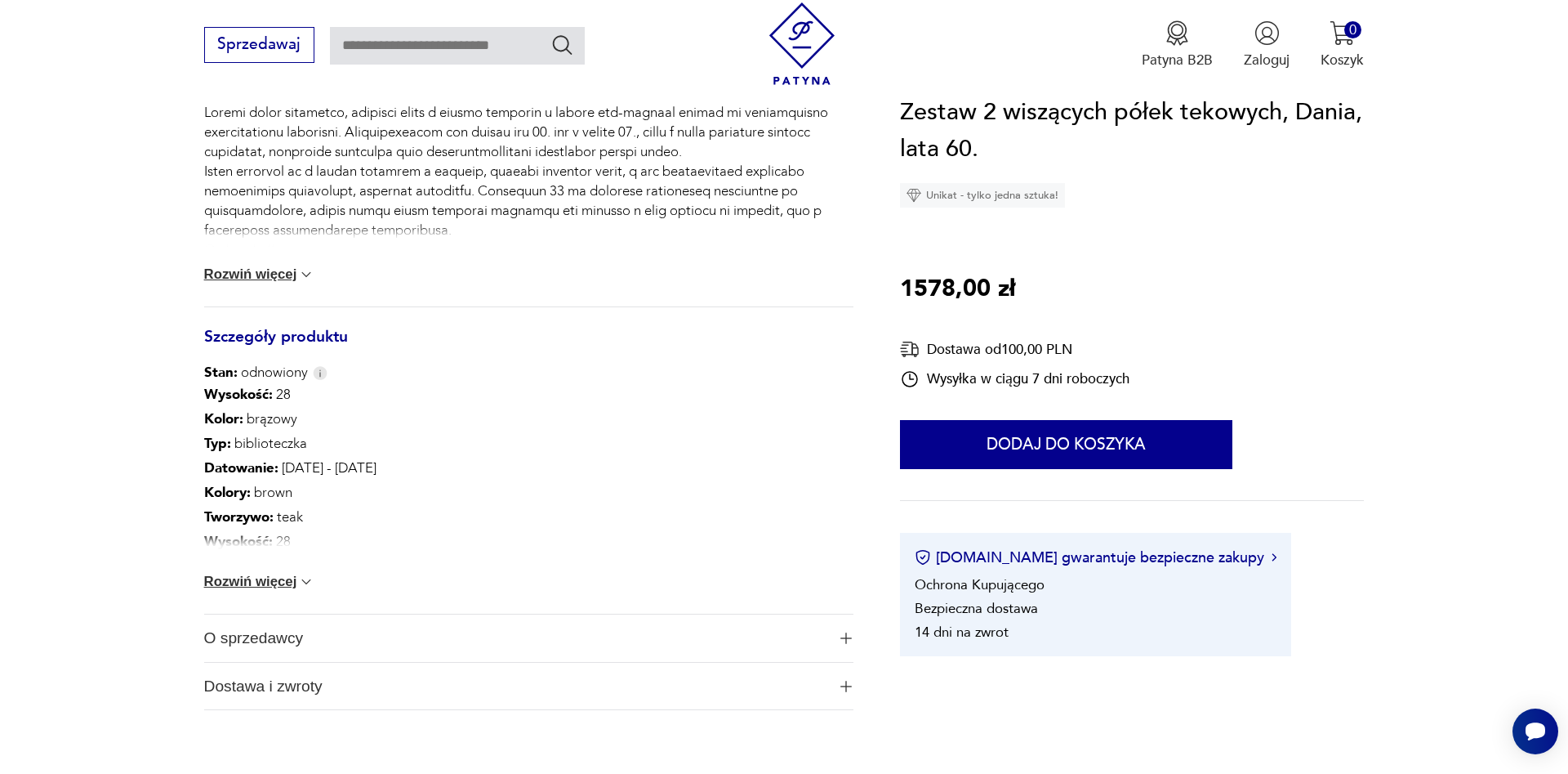
click at [271, 584] on button "Rozwiń więcej" at bounding box center [259, 581] width 111 height 17
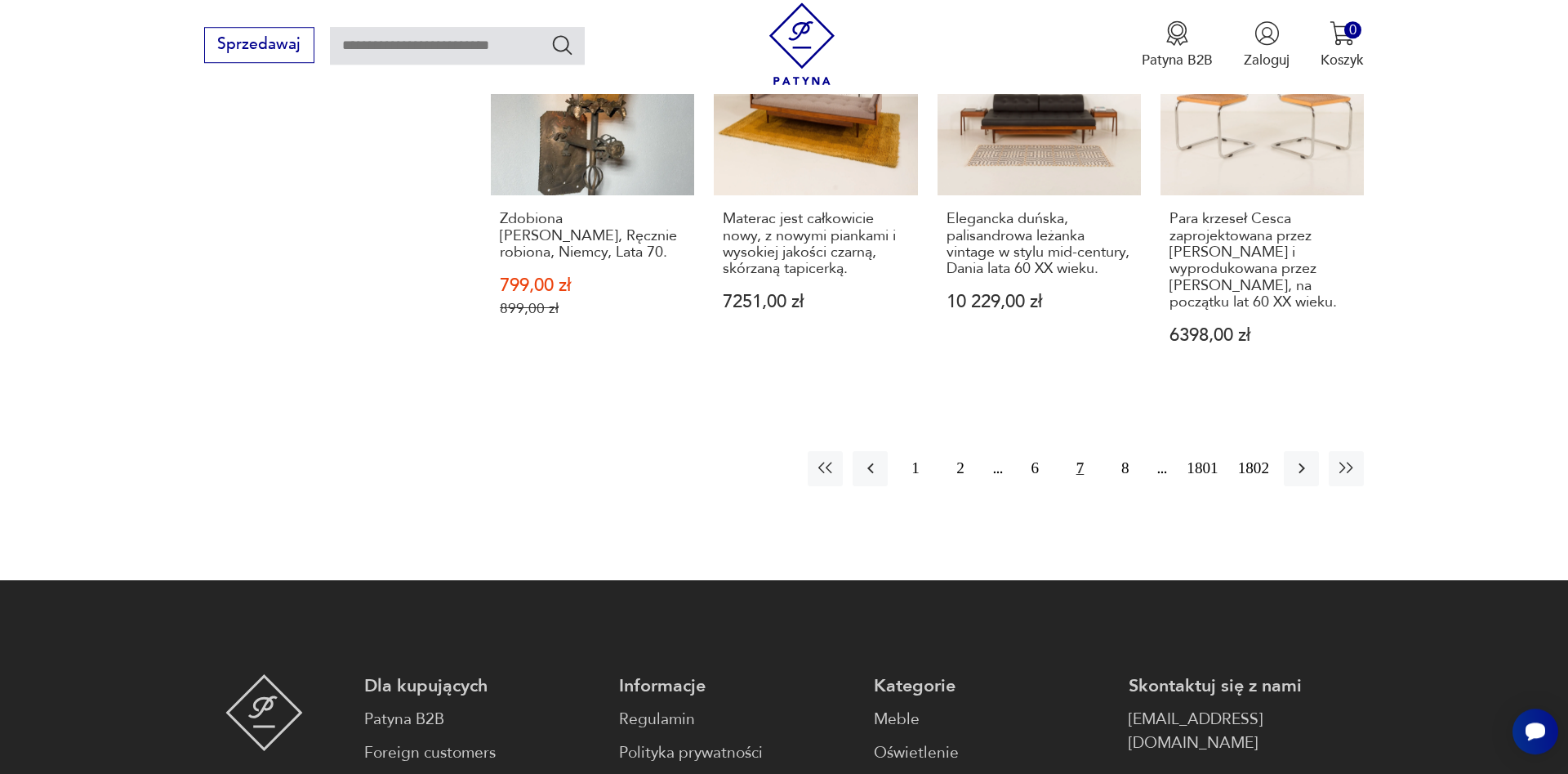
scroll to position [1941, 0]
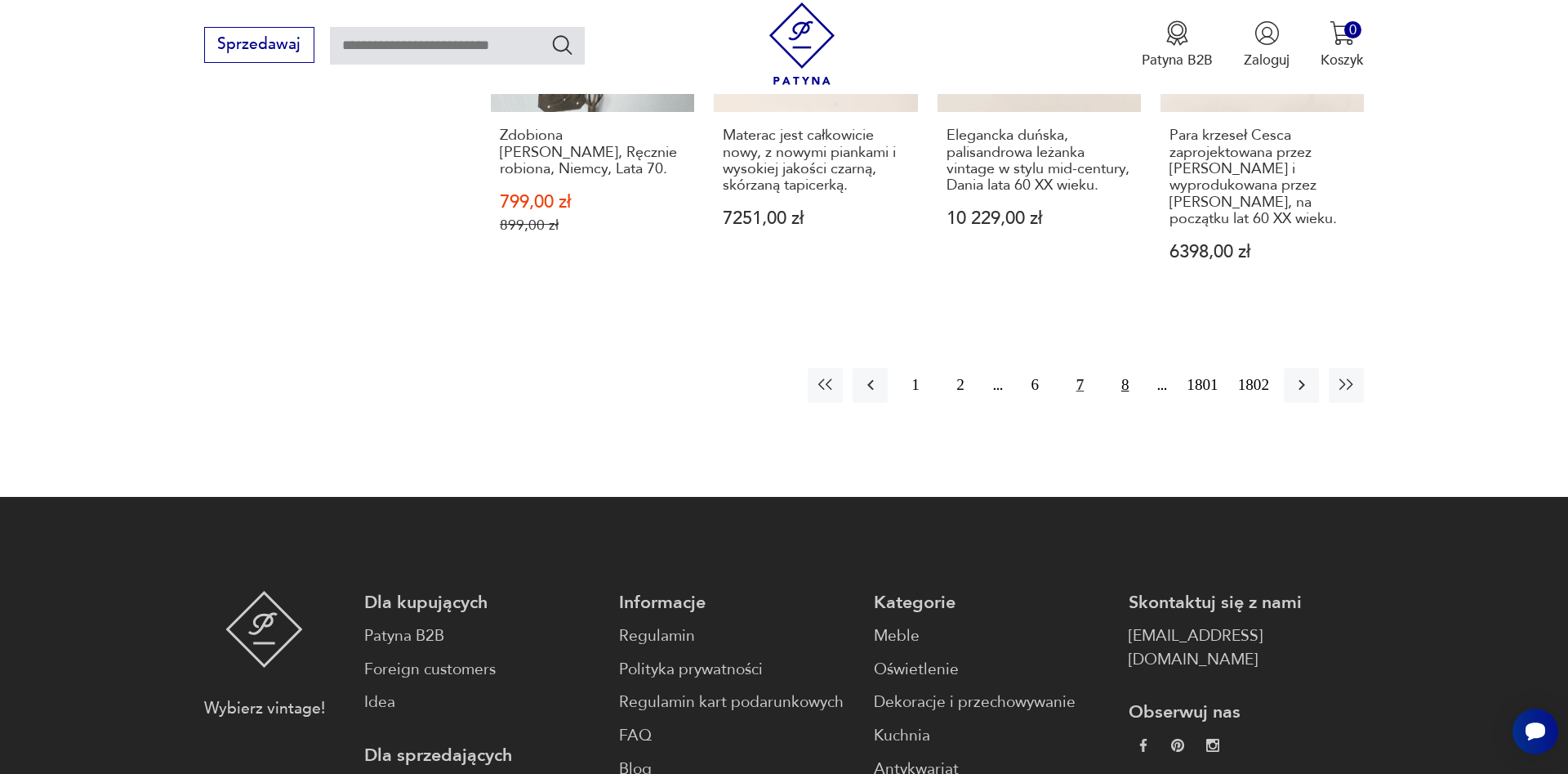
click at [1116, 367] on button "8" at bounding box center [1125, 385] width 35 height 35
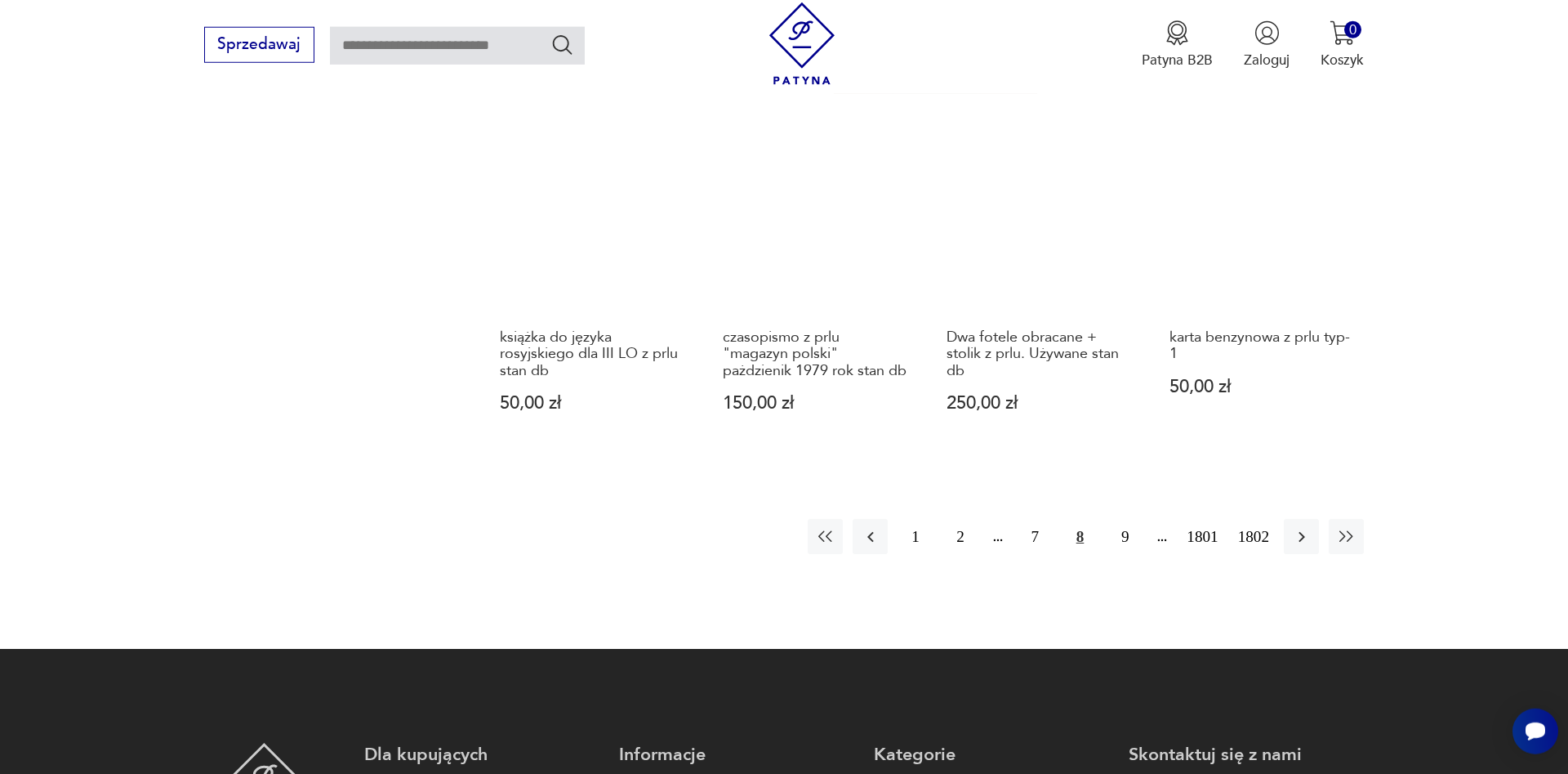
scroll to position [1695, 0]
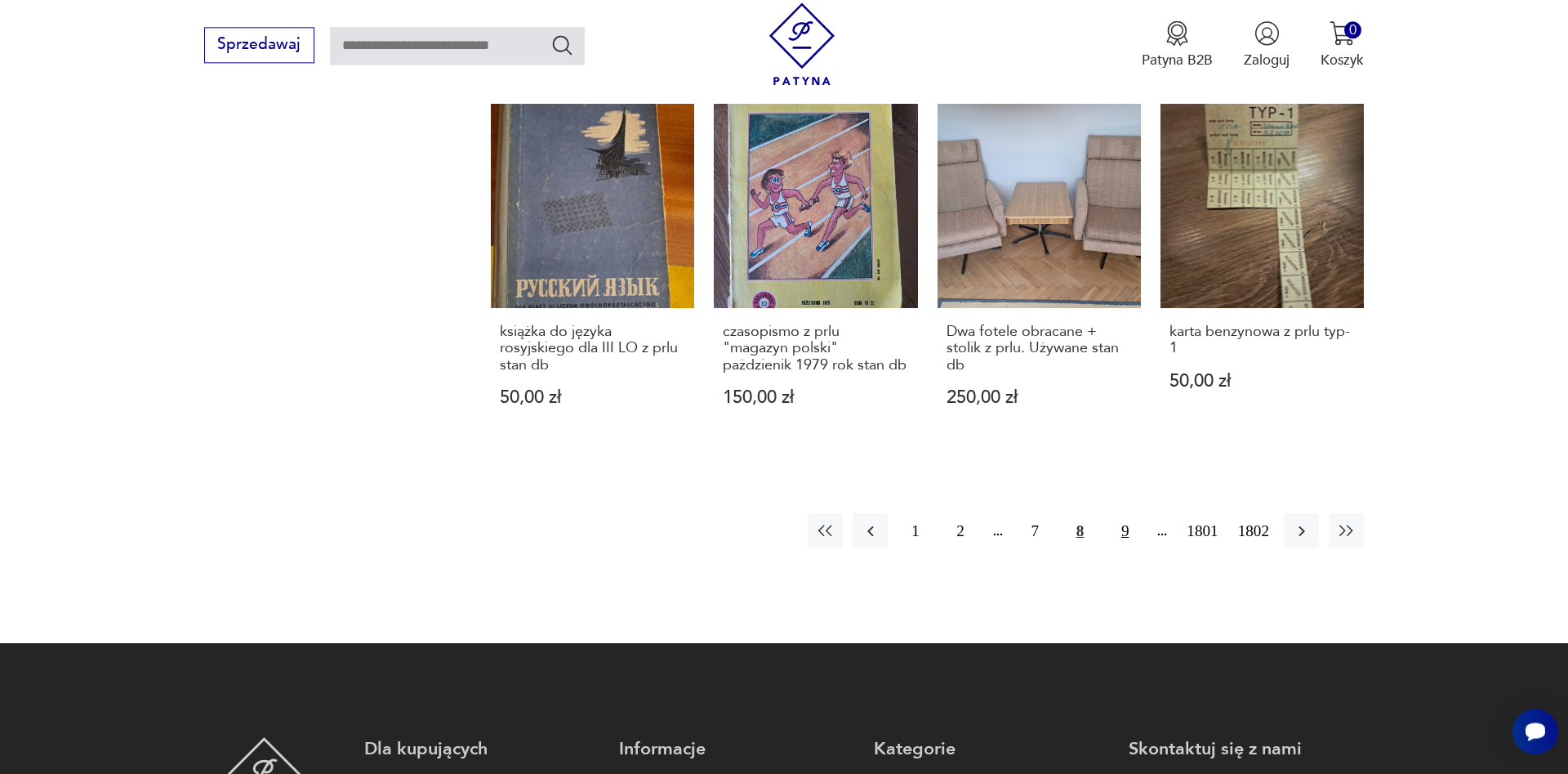
click at [1127, 513] on button "9" at bounding box center [1125, 531] width 35 height 35
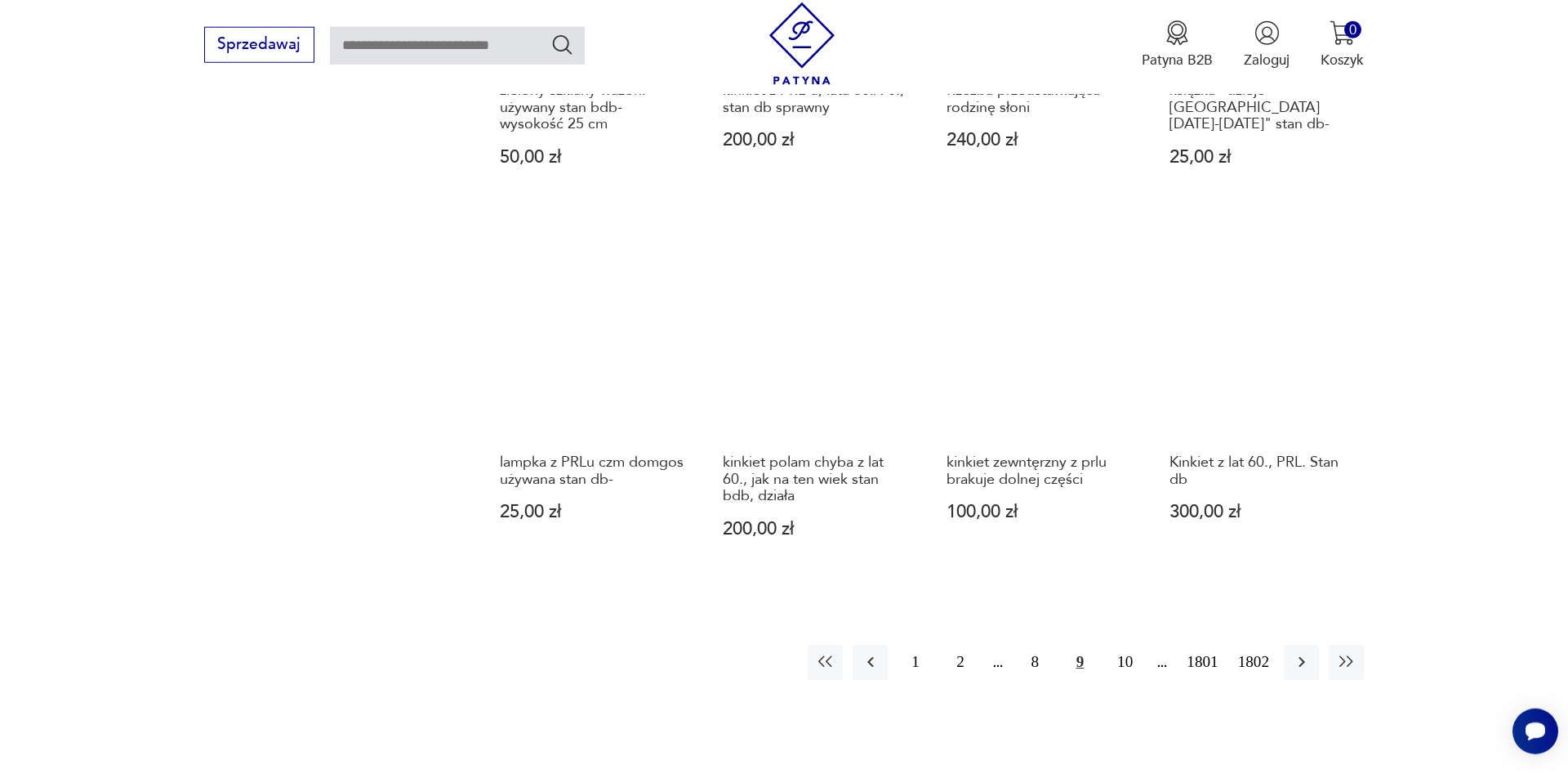
scroll to position [1528, 0]
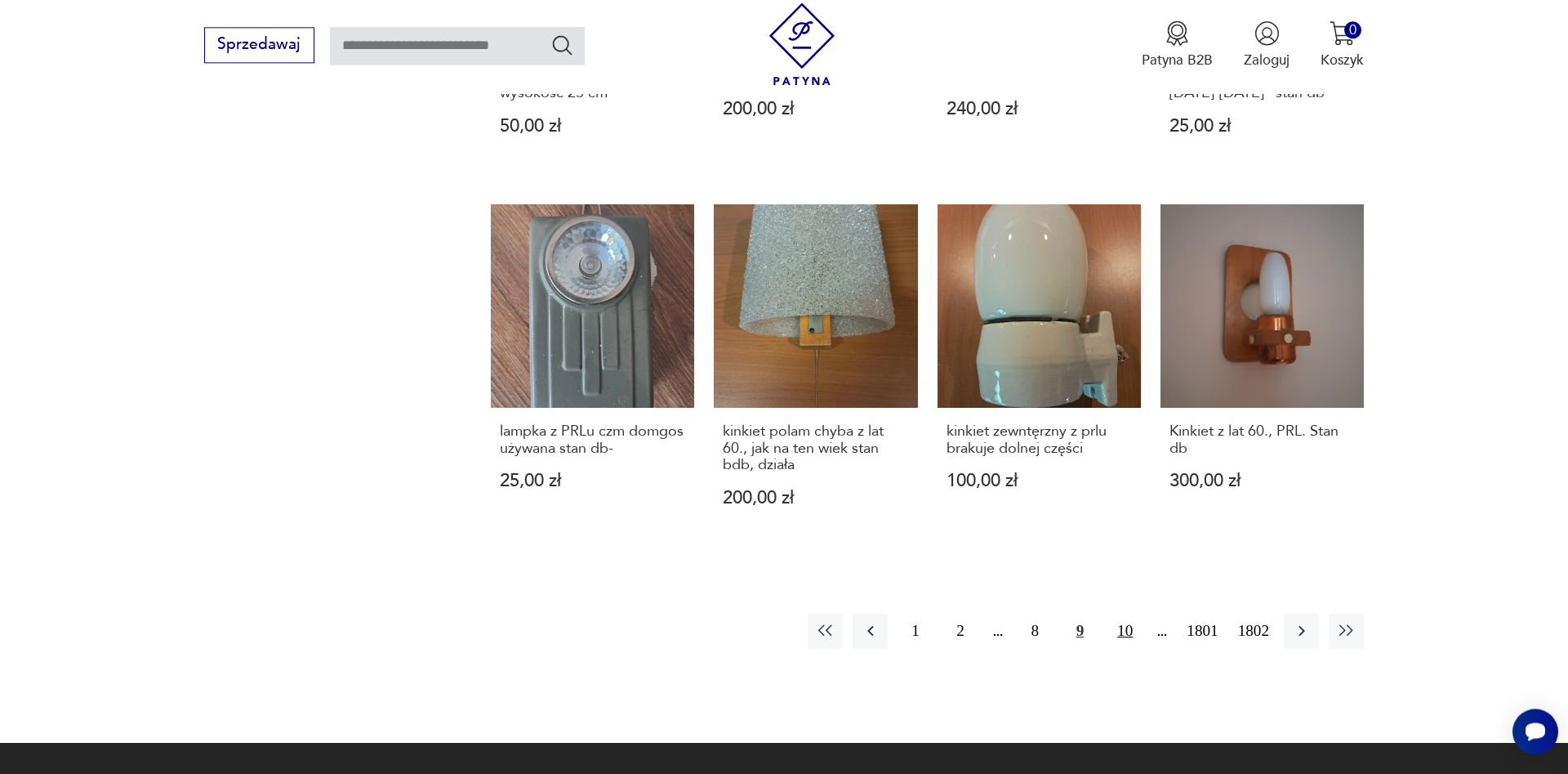
click at [1127, 613] on button "10" at bounding box center [1125, 631] width 35 height 35
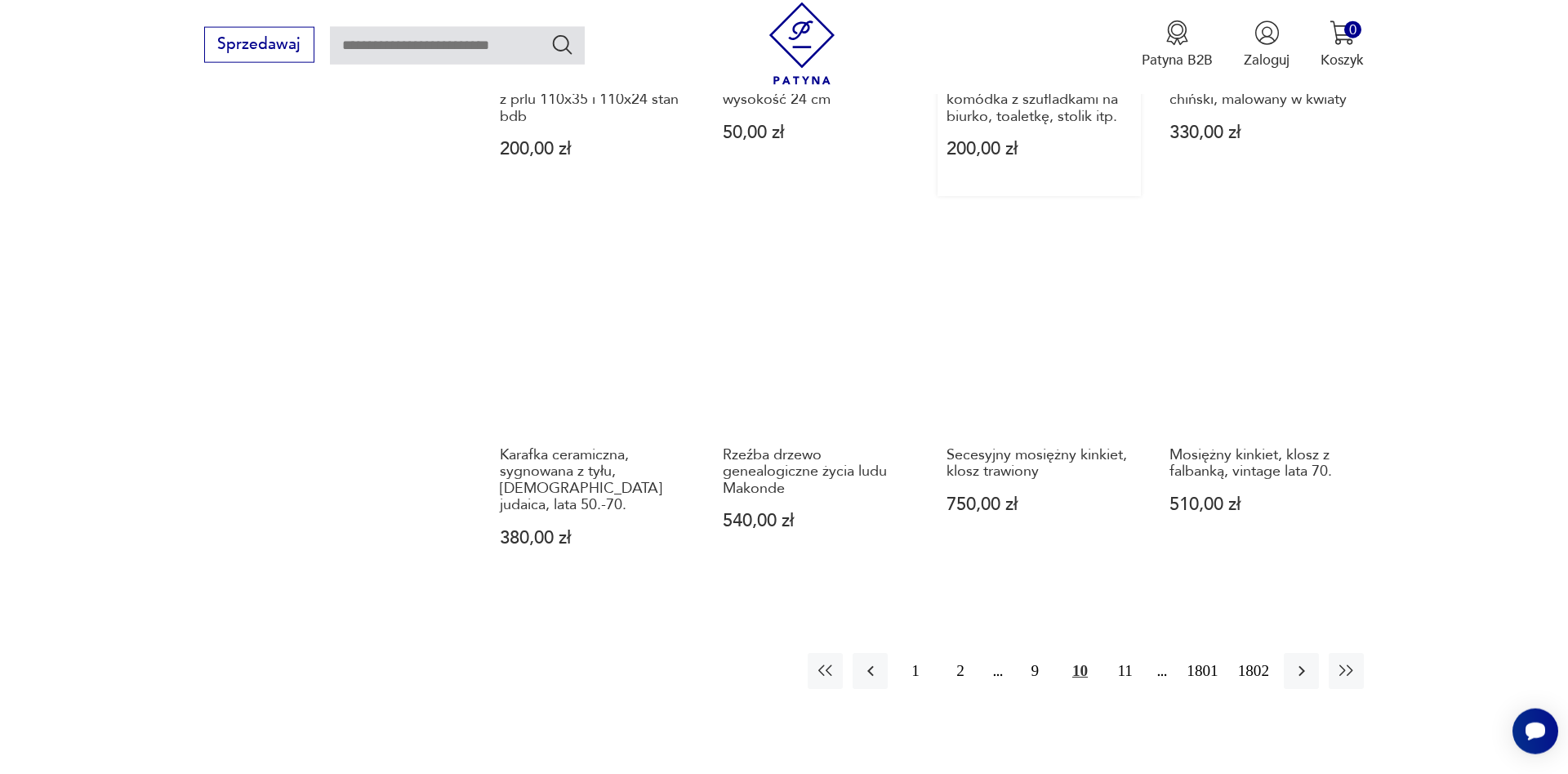
scroll to position [1612, 0]
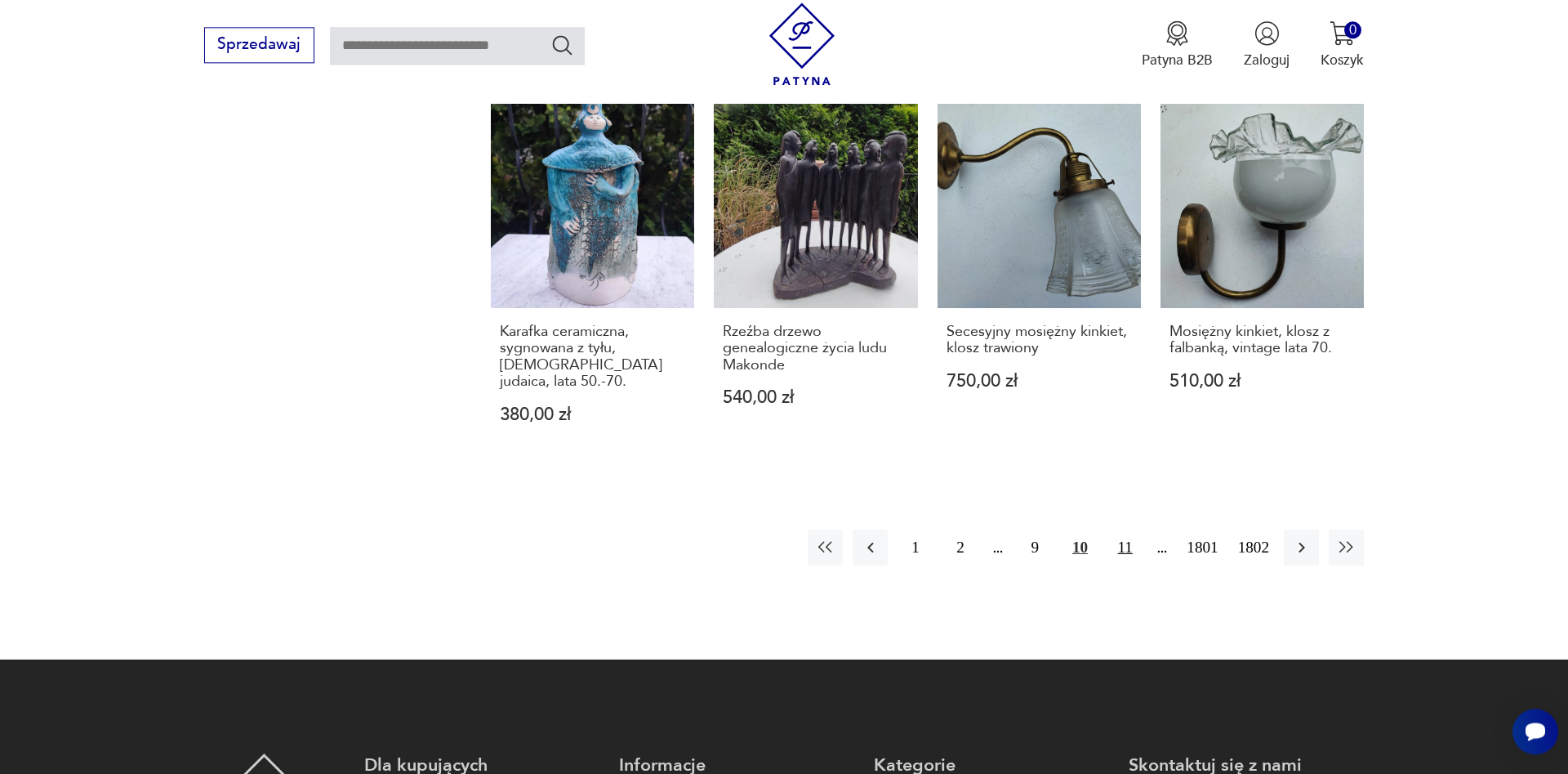
click at [1115, 537] on button "11" at bounding box center [1125, 547] width 35 height 35
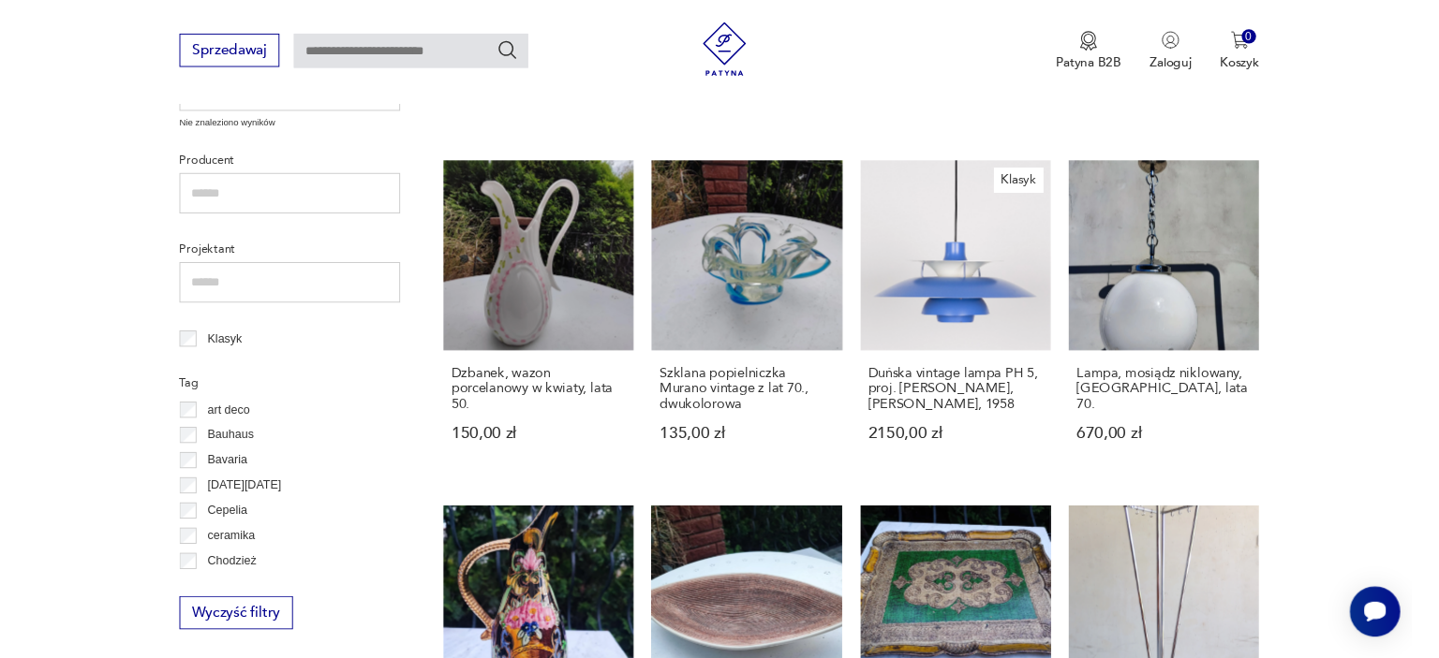
scroll to position [779, 0]
